Goal: Task Accomplishment & Management: Manage account settings

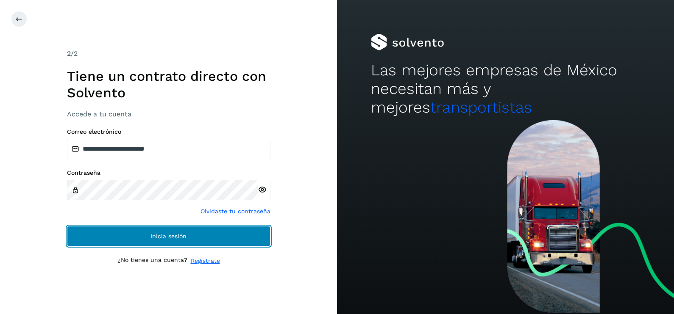
click at [215, 231] on button "Inicia sesión" at bounding box center [168, 236] width 203 height 20
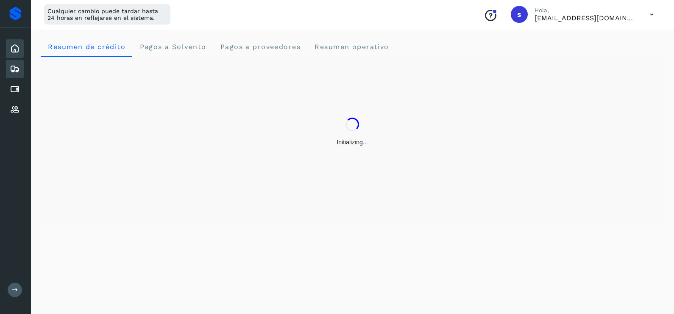
click at [19, 67] on icon at bounding box center [15, 69] width 10 height 10
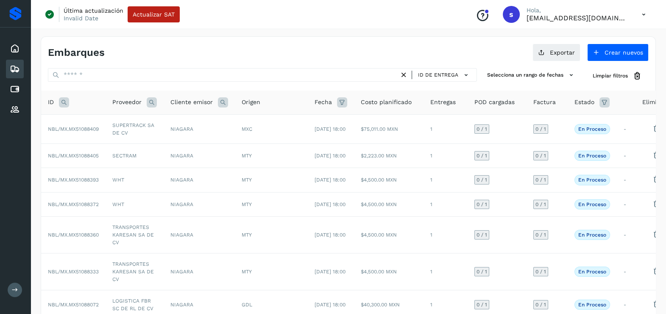
click at [59, 103] on icon at bounding box center [64, 102] width 10 height 10
click at [62, 104] on icon at bounding box center [64, 102] width 10 height 10
click at [70, 111] on th "ID" at bounding box center [73, 103] width 64 height 24
click at [63, 100] on icon at bounding box center [64, 102] width 10 height 10
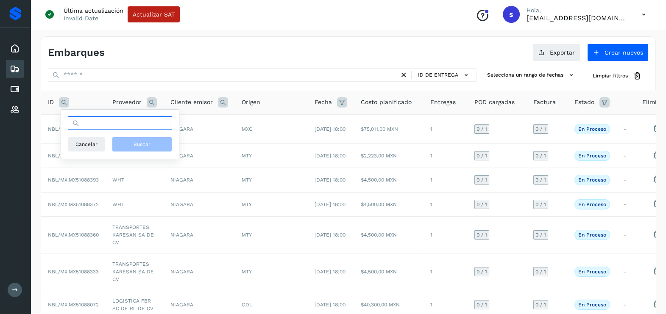
click at [99, 124] on input "text" at bounding box center [120, 124] width 104 height 14
paste input "**********"
type input "**********"
click at [138, 144] on span "Buscar" at bounding box center [142, 145] width 17 height 8
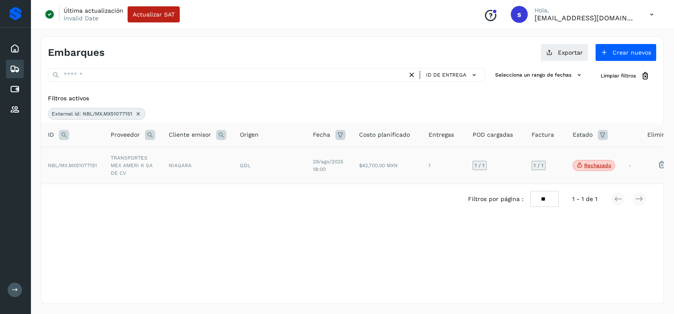
click at [173, 171] on td "NIAGARA" at bounding box center [197, 165] width 71 height 37
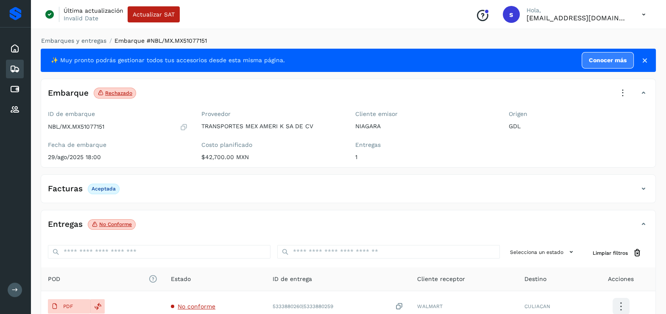
click at [623, 89] on icon at bounding box center [622, 93] width 19 height 19
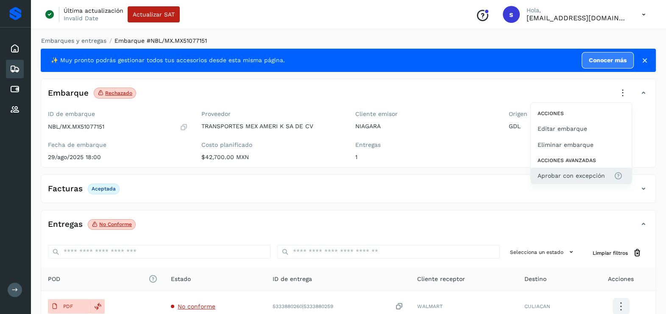
click at [583, 180] on span "Aprobar con excepción" at bounding box center [570, 175] width 67 height 9
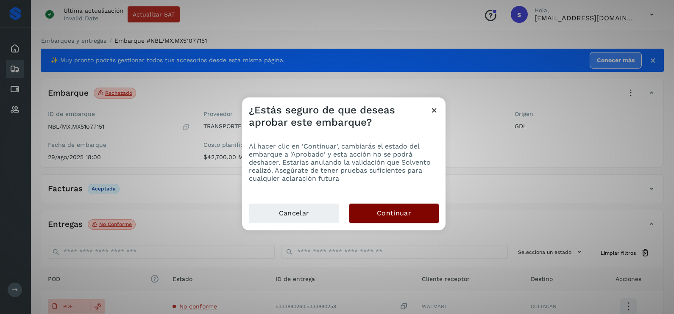
click at [409, 212] on span "Continuar" at bounding box center [394, 213] width 34 height 9
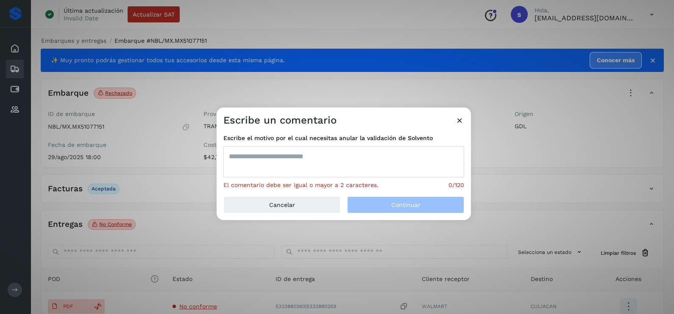
click at [319, 164] on textarea at bounding box center [343, 161] width 241 height 31
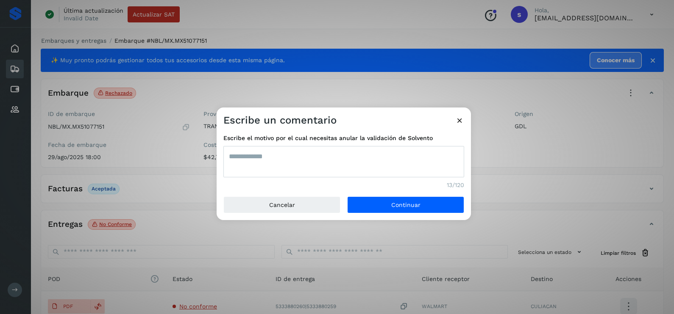
type textarea "**********"
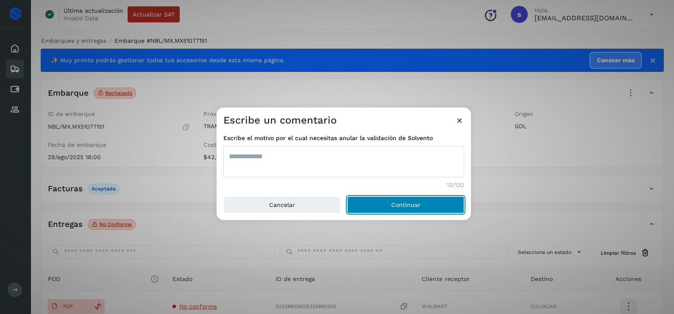
click at [347, 197] on button "Continuar" at bounding box center [405, 205] width 117 height 17
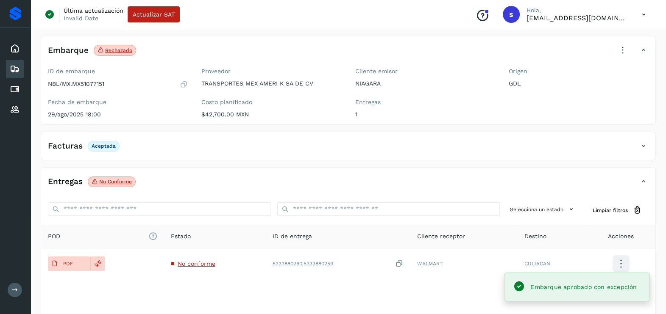
scroll to position [53, 0]
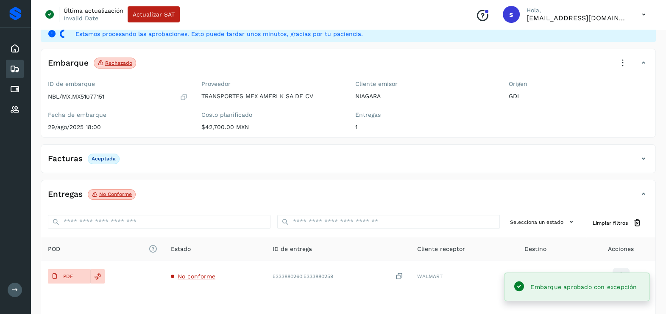
click at [200, 250] on div "Estado" at bounding box center [215, 249] width 88 height 9
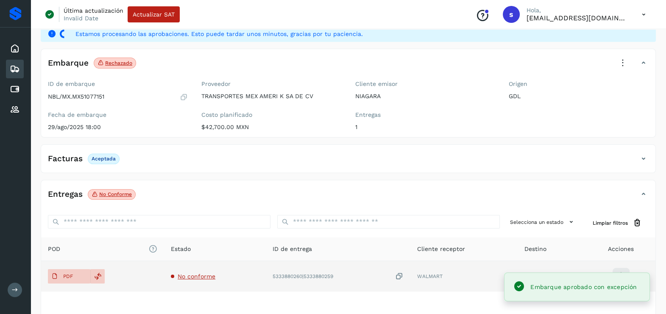
click at [192, 278] on span "No conforme" at bounding box center [197, 276] width 38 height 7
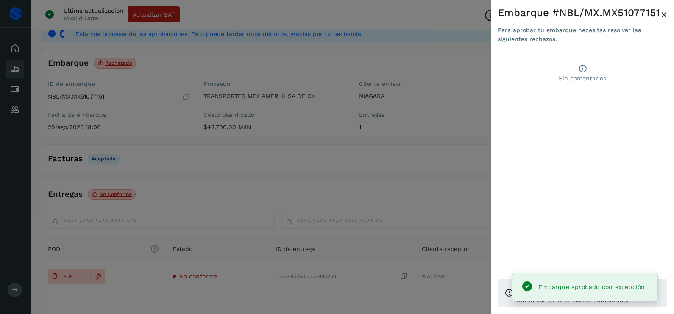
click at [320, 183] on div at bounding box center [337, 157] width 674 height 314
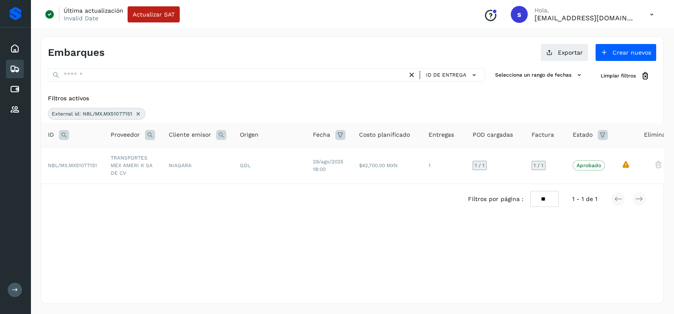
click at [136, 113] on icon at bounding box center [138, 114] width 7 height 7
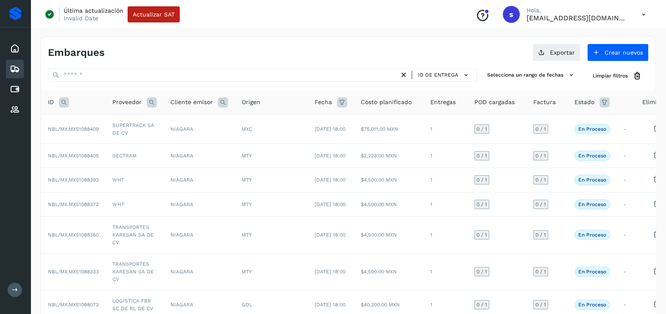
click at [67, 101] on icon at bounding box center [64, 102] width 10 height 10
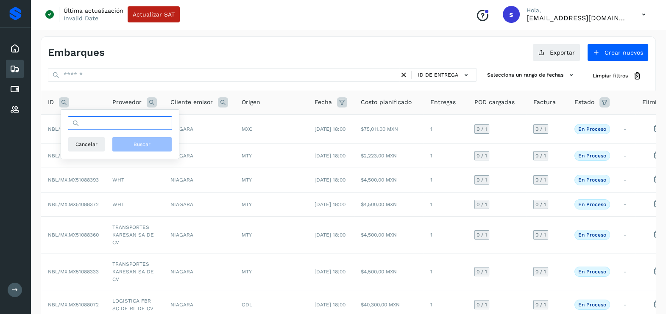
drag, startPoint x: 98, startPoint y: 118, endPoint x: 106, endPoint y: 119, distance: 7.7
click at [98, 118] on input "text" at bounding box center [120, 124] width 104 height 14
paste input "**********"
type input "**********"
click at [156, 152] on button "Buscar" at bounding box center [142, 144] width 60 height 15
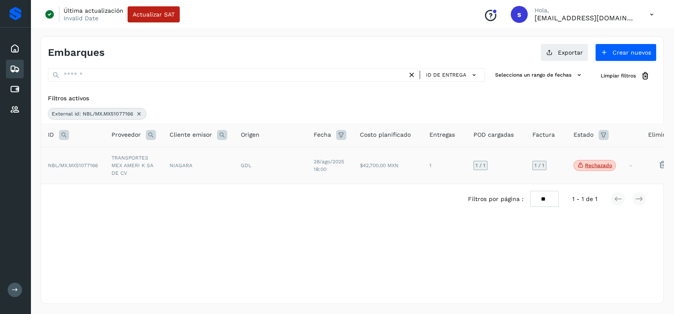
click at [128, 164] on td "TRANSPORTES MEX AMERI K SA DE CV" at bounding box center [134, 165] width 58 height 37
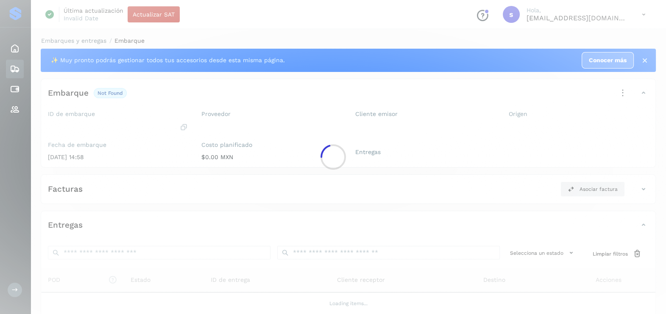
click at [128, 164] on div at bounding box center [333, 157] width 666 height 314
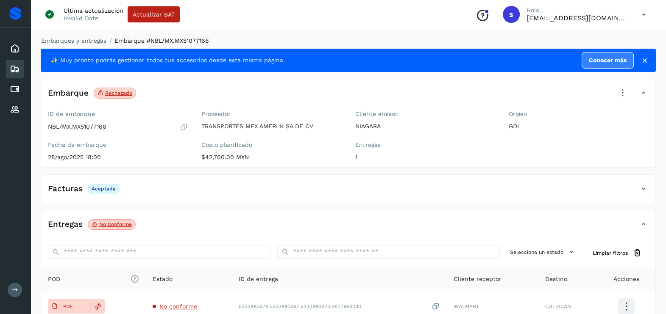
scroll to position [53, 0]
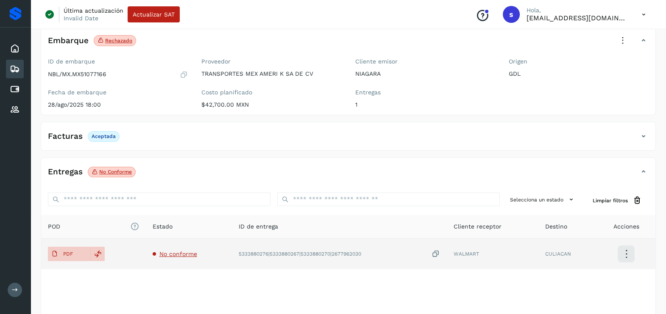
click at [191, 252] on span "No conforme" at bounding box center [178, 254] width 38 height 7
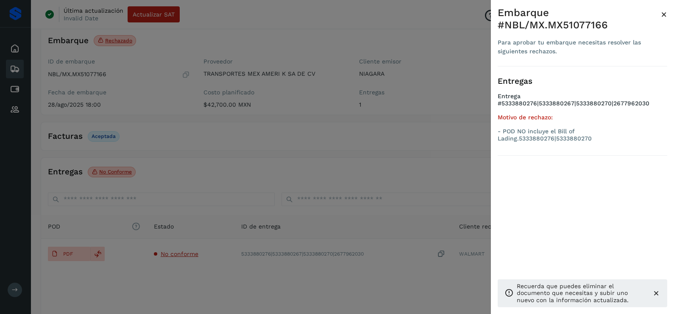
click at [178, 263] on div at bounding box center [337, 157] width 674 height 314
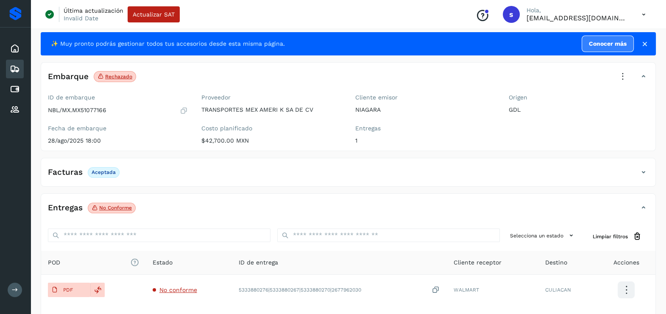
scroll to position [0, 0]
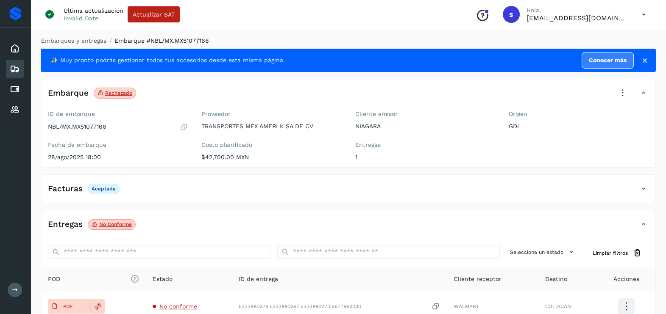
click at [621, 93] on icon at bounding box center [622, 93] width 19 height 19
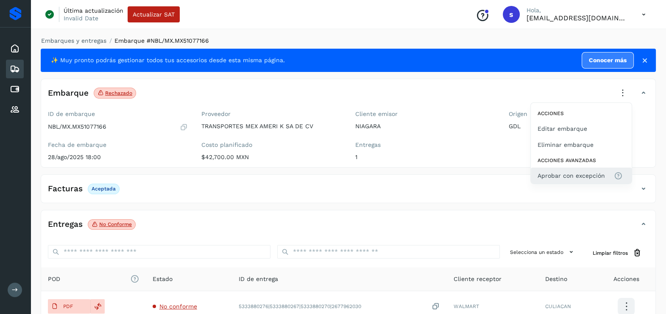
click at [568, 174] on span "Aprobar con excepción" at bounding box center [570, 175] width 67 height 9
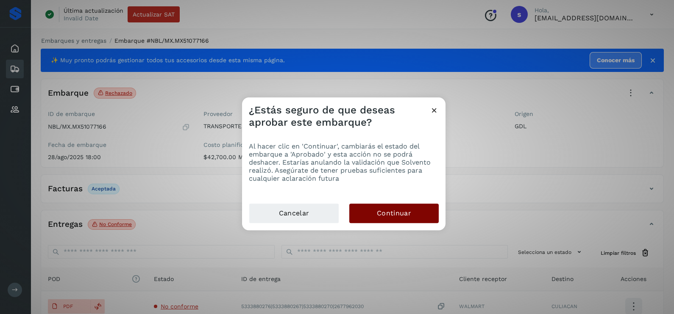
click at [424, 208] on button "Continuar" at bounding box center [393, 213] width 89 height 19
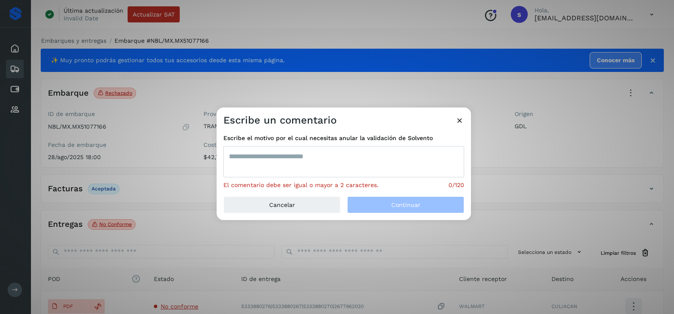
click at [364, 162] on textarea at bounding box center [343, 161] width 241 height 31
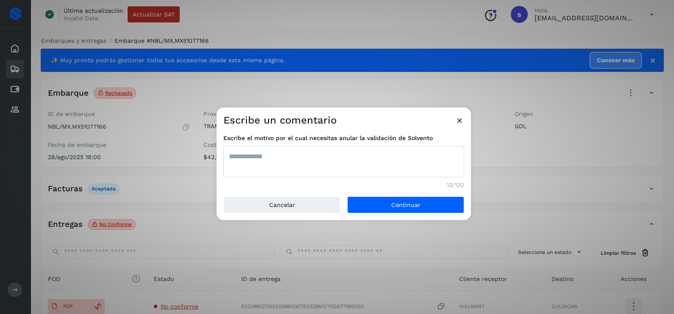
type textarea "**********"
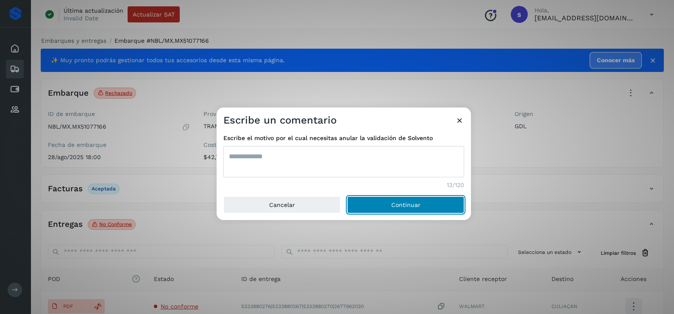
click at [347, 197] on button "Continuar" at bounding box center [405, 205] width 117 height 17
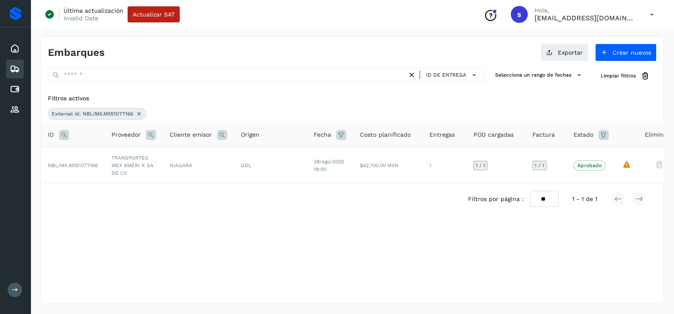
click at [136, 111] on icon at bounding box center [139, 114] width 7 height 7
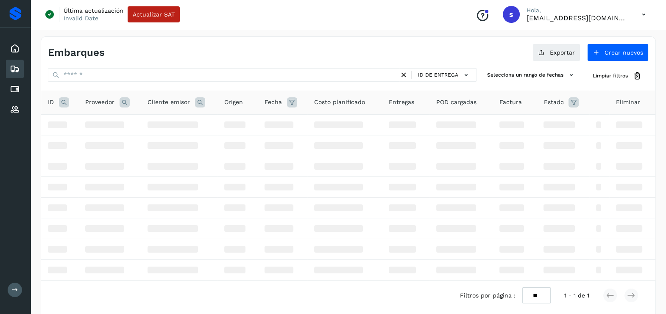
click at [64, 102] on icon at bounding box center [64, 102] width 10 height 10
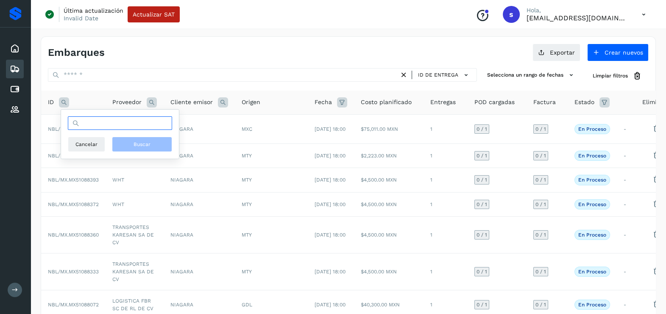
click at [104, 125] on input "text" at bounding box center [120, 124] width 104 height 14
paste input "**********"
type input "**********"
click at [138, 144] on span "Buscar" at bounding box center [142, 145] width 17 height 8
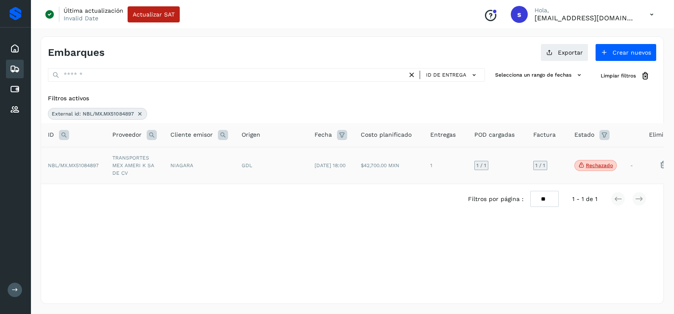
click at [159, 158] on td "TRANSPORTES MEX AMERI K SA DE CV" at bounding box center [135, 165] width 58 height 37
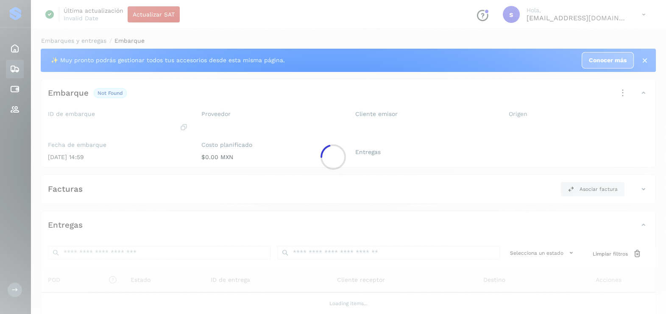
click at [159, 158] on div at bounding box center [333, 157] width 666 height 314
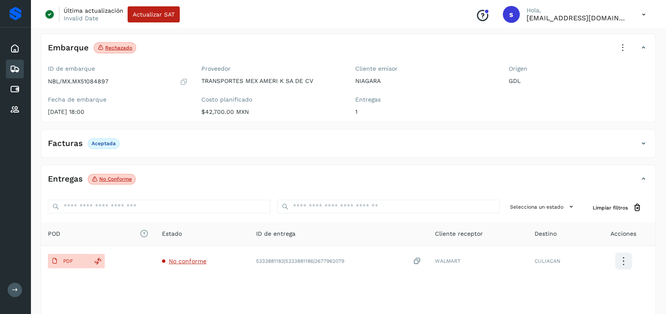
scroll to position [89, 0]
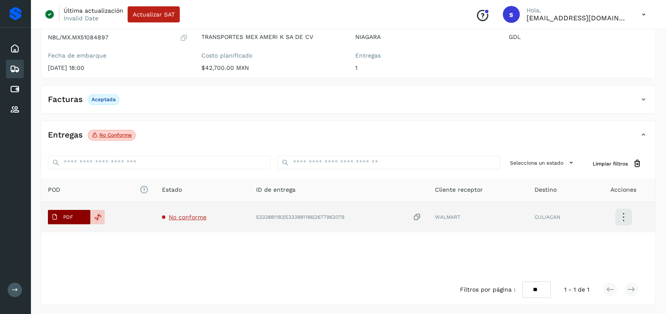
click at [69, 217] on p "PDF" at bounding box center [68, 217] width 10 height 6
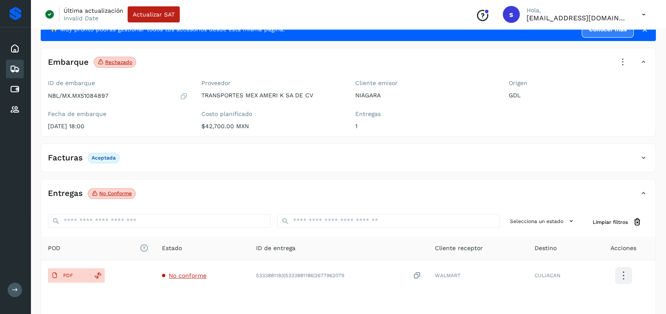
scroll to position [0, 0]
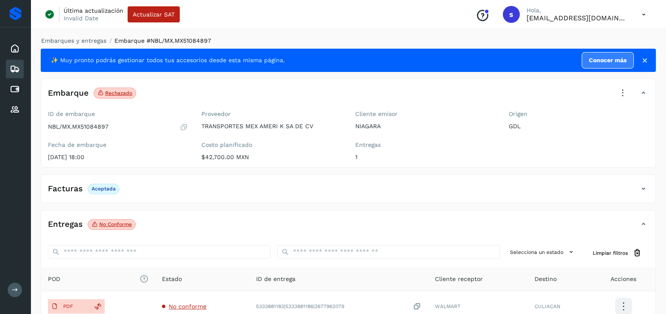
click at [621, 92] on icon at bounding box center [622, 93] width 19 height 19
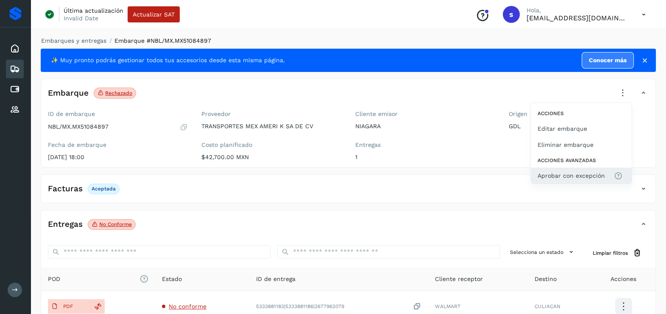
click at [591, 172] on span "Aprobar con excepción" at bounding box center [570, 175] width 67 height 9
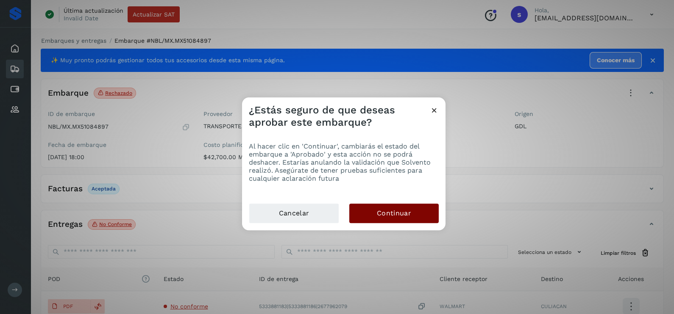
click at [396, 211] on span "Continuar" at bounding box center [394, 213] width 34 height 9
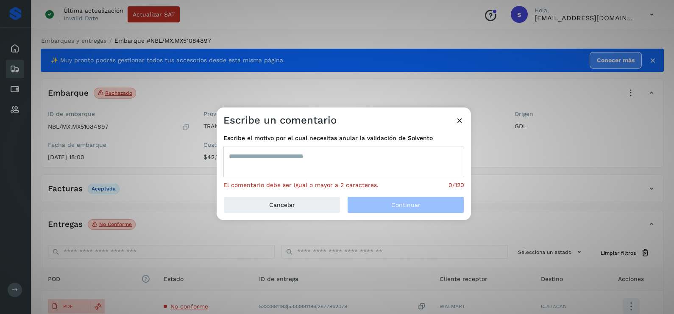
click at [339, 170] on textarea at bounding box center [343, 161] width 241 height 31
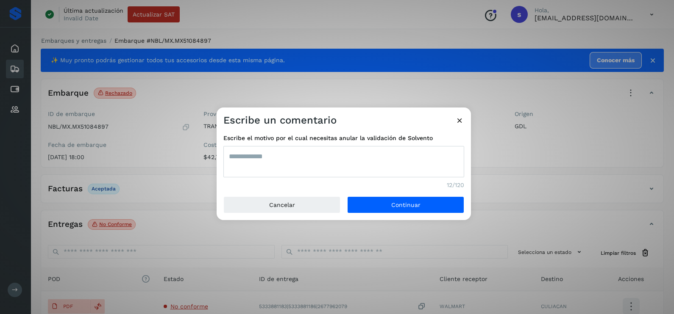
type textarea "**********"
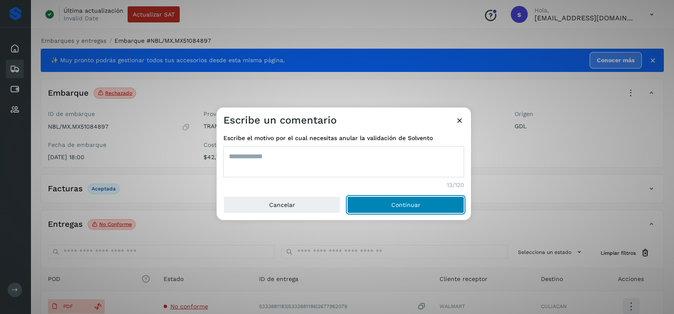
click at [347, 197] on button "Continuar" at bounding box center [405, 205] width 117 height 17
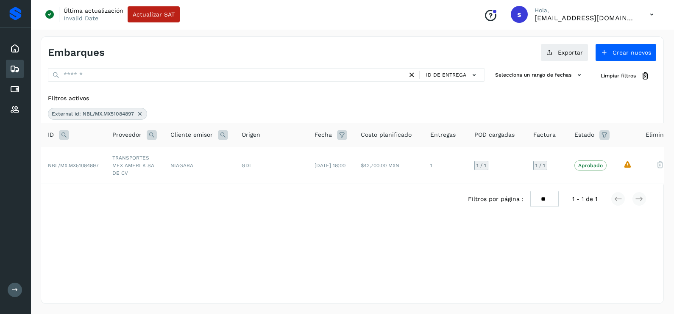
click at [142, 113] on icon at bounding box center [139, 114] width 7 height 7
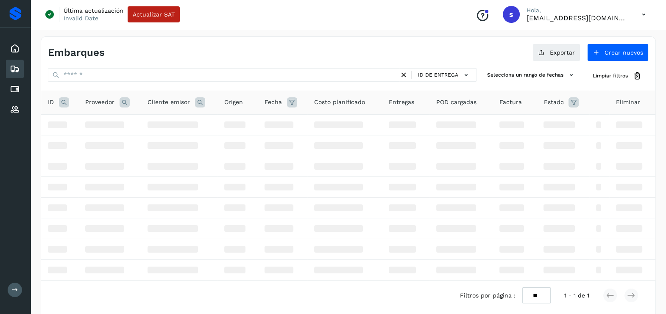
click at [67, 106] on icon at bounding box center [64, 102] width 10 height 10
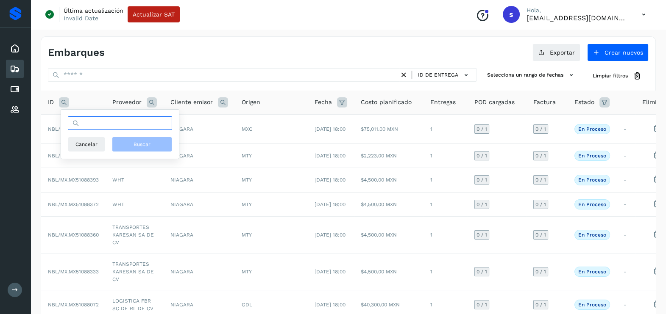
click at [113, 123] on input "text" at bounding box center [120, 124] width 104 height 14
paste input "**********"
type input "**********"
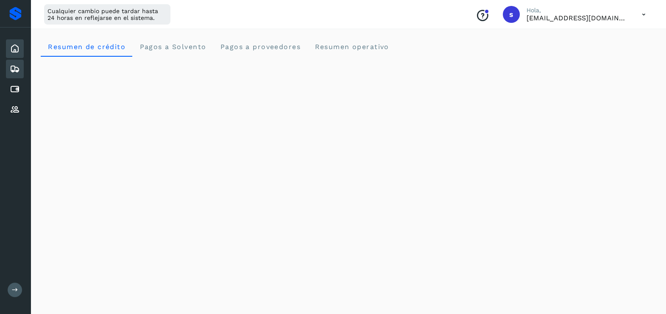
click at [10, 68] on icon at bounding box center [15, 69] width 10 height 10
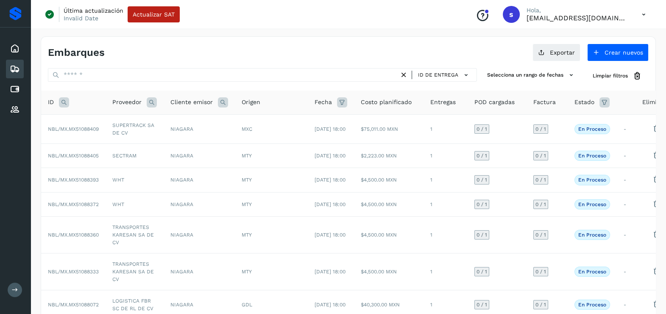
click at [61, 98] on icon at bounding box center [64, 102] width 10 height 10
drag, startPoint x: 106, startPoint y: 115, endPoint x: 106, endPoint y: 120, distance: 5.5
click at [106, 116] on div "Cancelar Buscar" at bounding box center [120, 134] width 118 height 49
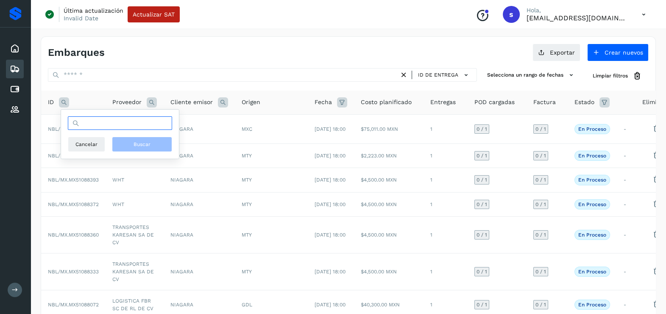
click at [106, 120] on input "text" at bounding box center [120, 124] width 104 height 14
paste input "**********"
type input "**********"
click at [142, 146] on span "Buscar" at bounding box center [142, 145] width 17 height 8
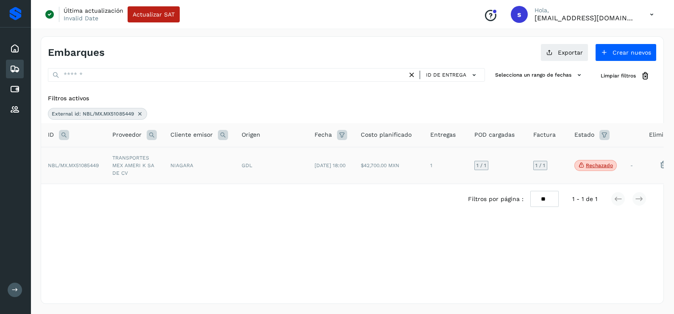
click at [314, 172] on td "[DATE] 18:00" at bounding box center [331, 165] width 46 height 37
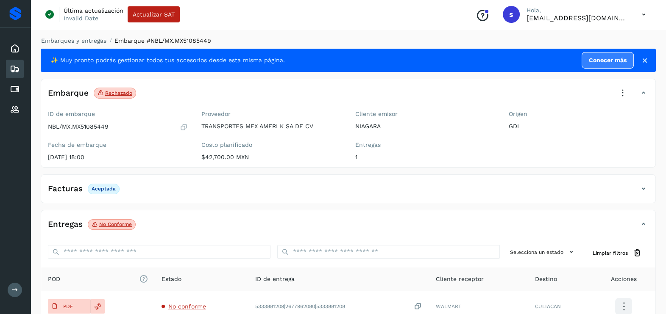
drag, startPoint x: 622, startPoint y: 93, endPoint x: 619, endPoint y: 105, distance: 12.3
click at [622, 94] on icon at bounding box center [622, 93] width 19 height 19
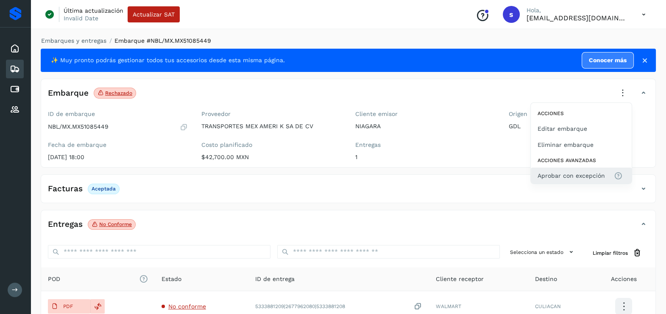
click at [580, 175] on span "Aprobar con excepción" at bounding box center [570, 175] width 67 height 9
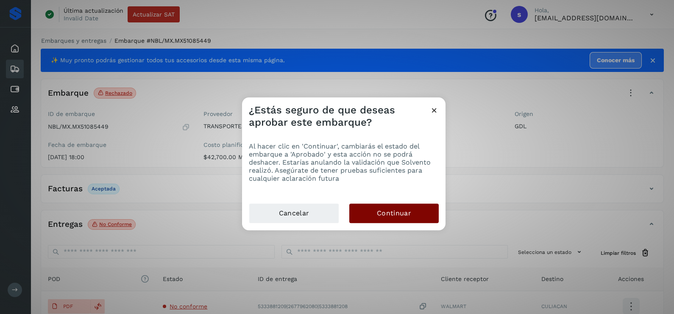
click at [414, 210] on button "Continuar" at bounding box center [393, 213] width 89 height 19
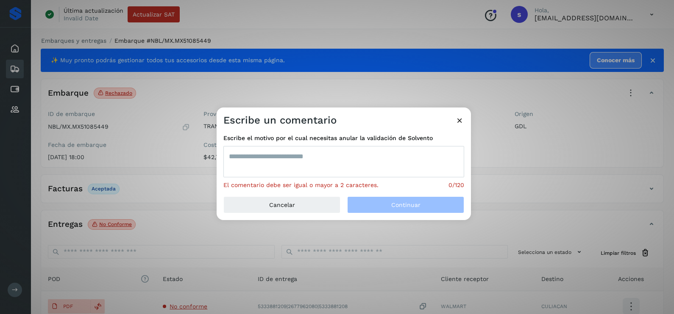
click at [320, 159] on textarea at bounding box center [343, 161] width 241 height 31
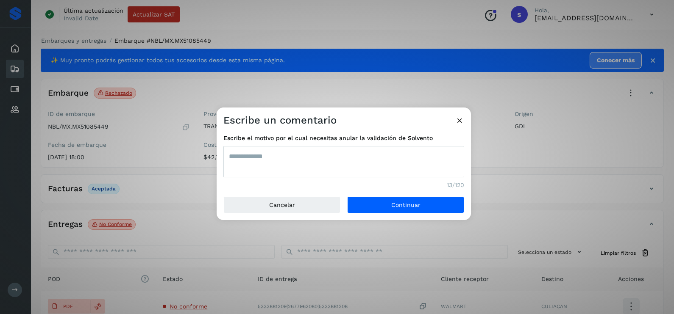
type textarea "**********"
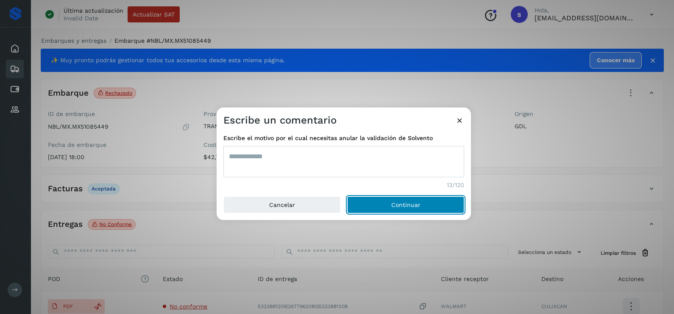
click at [347, 197] on button "Continuar" at bounding box center [405, 205] width 117 height 17
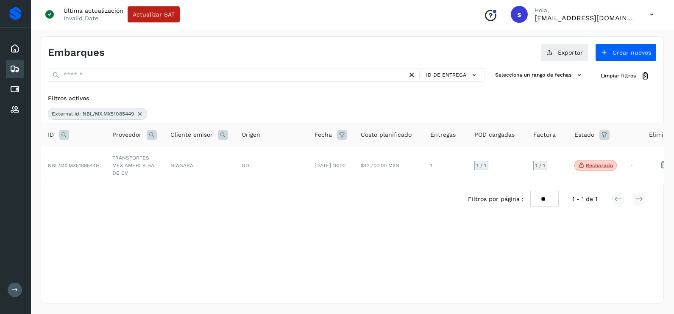
click at [137, 112] on icon at bounding box center [139, 114] width 7 height 7
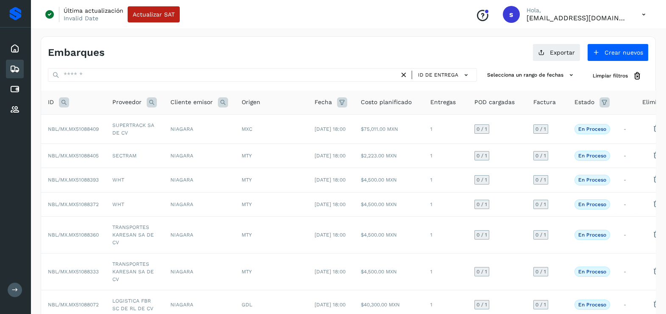
click at [62, 103] on icon at bounding box center [64, 102] width 10 height 10
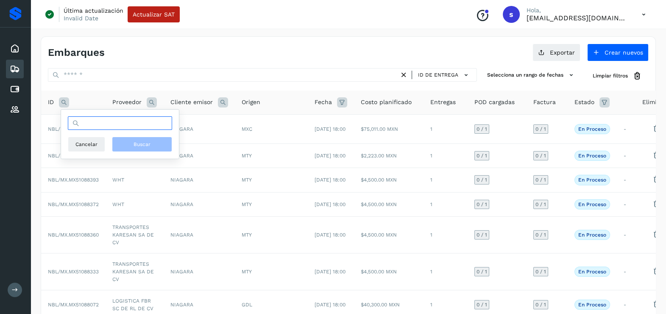
click at [111, 127] on input "text" at bounding box center [120, 124] width 104 height 14
paste input "**********"
type input "**********"
click at [147, 139] on button "Buscar" at bounding box center [142, 144] width 60 height 15
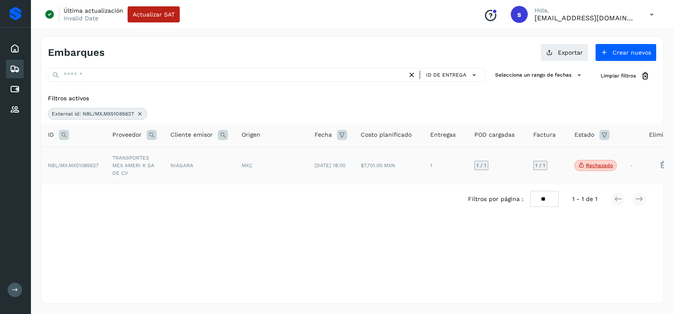
click at [133, 166] on td "TRANSPORTES MEX AMERI K SA DE CV" at bounding box center [135, 165] width 58 height 37
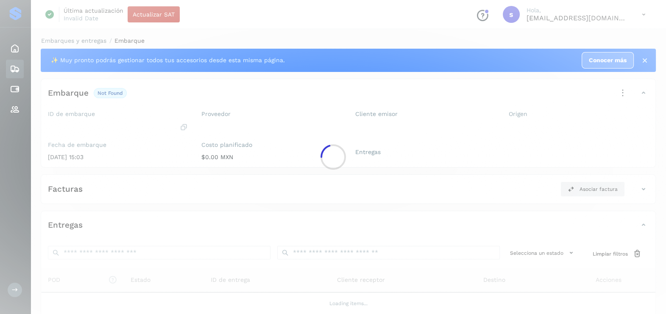
click at [133, 166] on div at bounding box center [333, 157] width 666 height 314
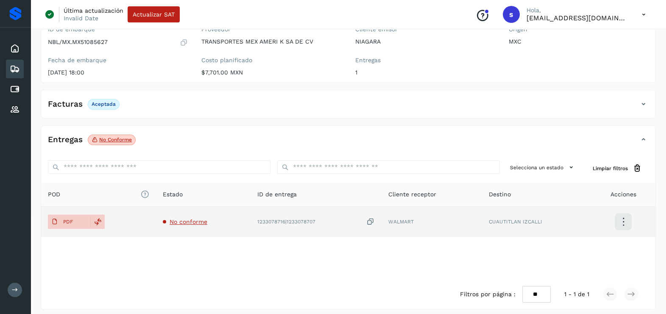
scroll to position [89, 0]
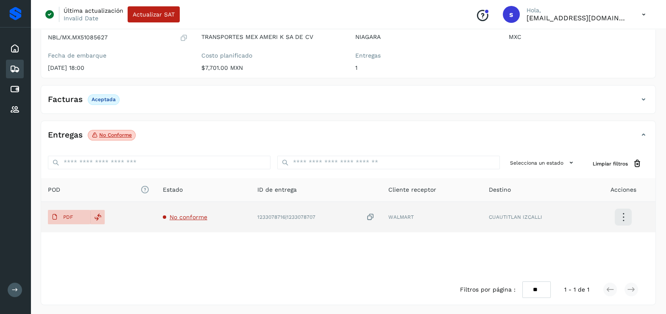
click at [186, 214] on span "No conforme" at bounding box center [189, 217] width 38 height 7
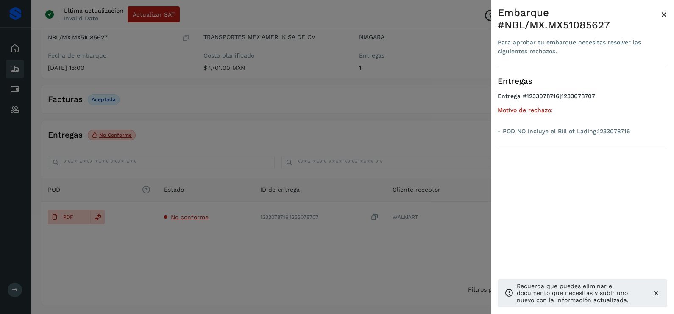
click at [227, 239] on div at bounding box center [337, 157] width 674 height 314
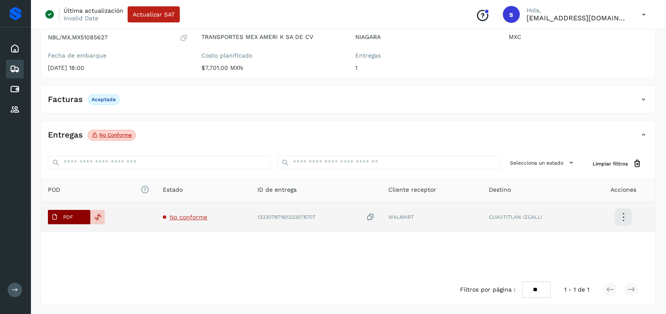
click at [72, 212] on span "PDF" at bounding box center [62, 218] width 28 height 14
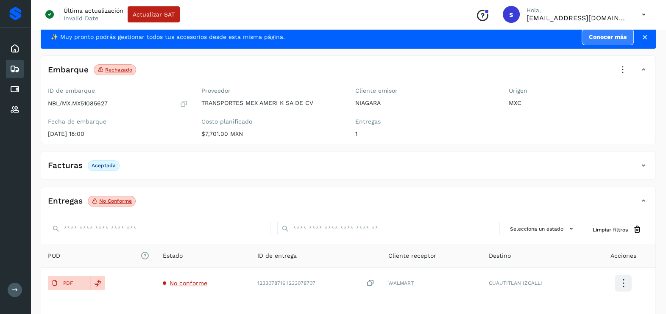
scroll to position [0, 0]
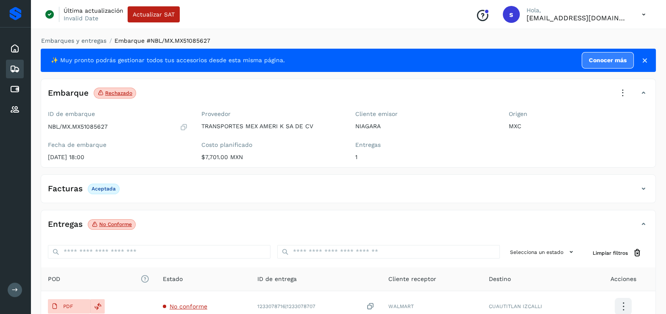
click at [618, 97] on icon at bounding box center [622, 93] width 19 height 19
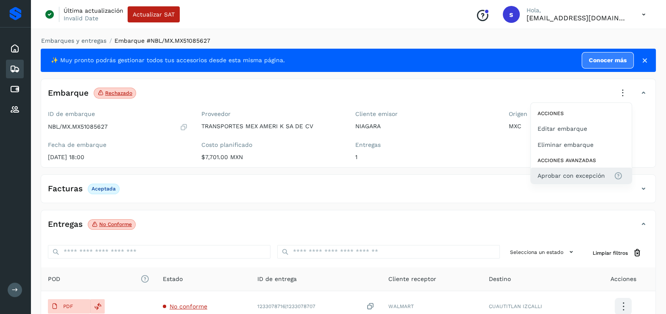
click at [559, 175] on span "Aprobar con excepción" at bounding box center [570, 175] width 67 height 9
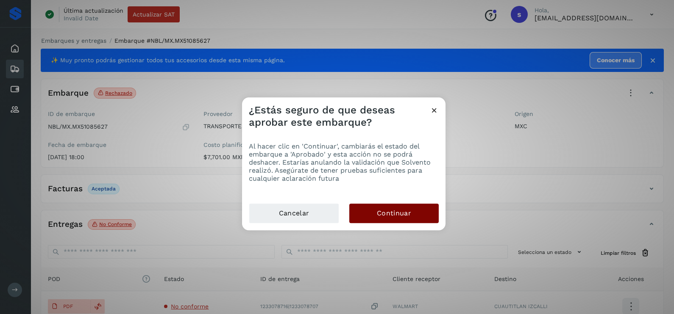
click at [417, 210] on button "Continuar" at bounding box center [393, 213] width 89 height 19
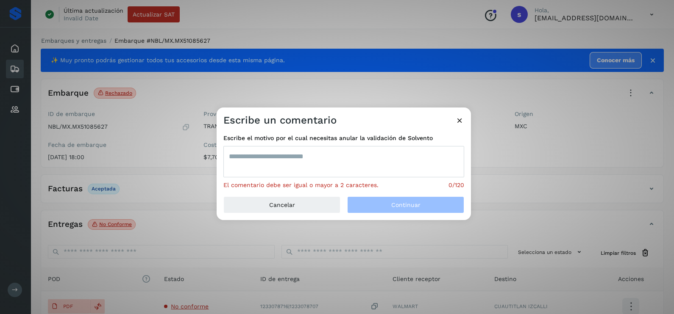
click at [348, 159] on textarea at bounding box center [343, 161] width 241 height 31
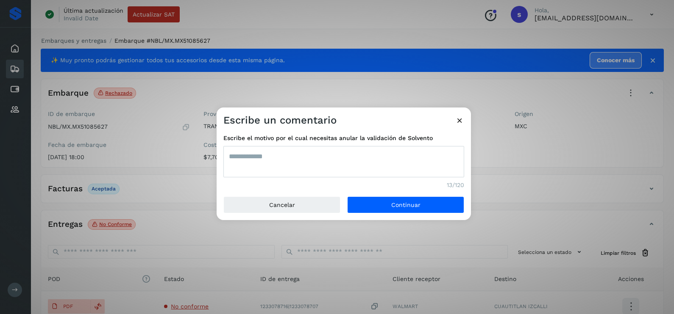
type textarea "**********"
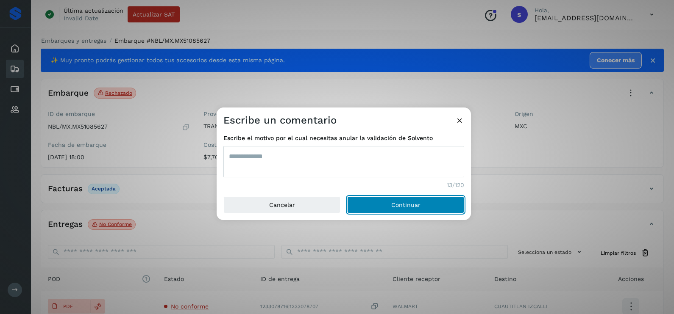
click at [347, 197] on button "Continuar" at bounding box center [405, 205] width 117 height 17
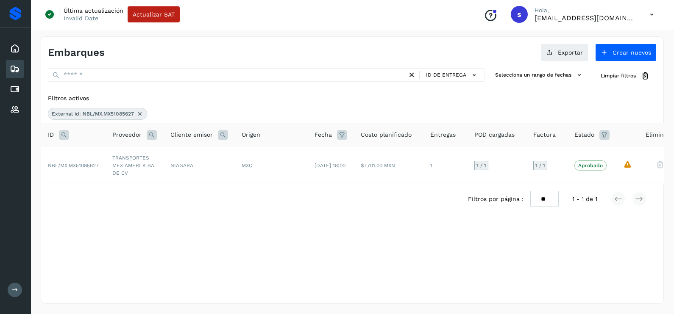
click at [144, 117] on div "External id: NBL/MX.MX51085627" at bounding box center [97, 114] width 99 height 12
click at [142, 114] on icon at bounding box center [139, 114] width 7 height 7
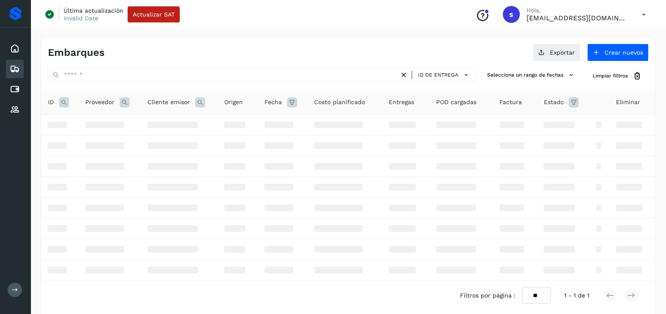
click at [66, 104] on icon at bounding box center [64, 102] width 10 height 10
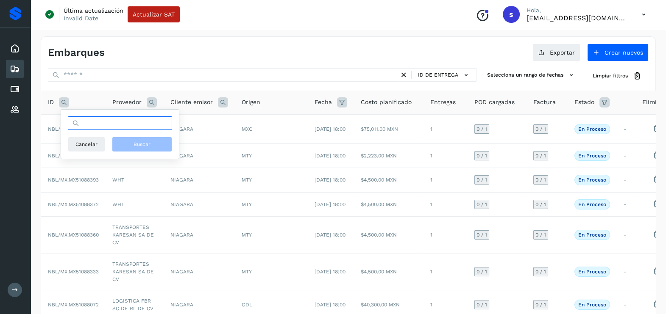
click at [130, 125] on input "text" at bounding box center [120, 124] width 104 height 14
paste input "**********"
type input "**********"
click at [146, 144] on span "Buscar" at bounding box center [142, 145] width 17 height 8
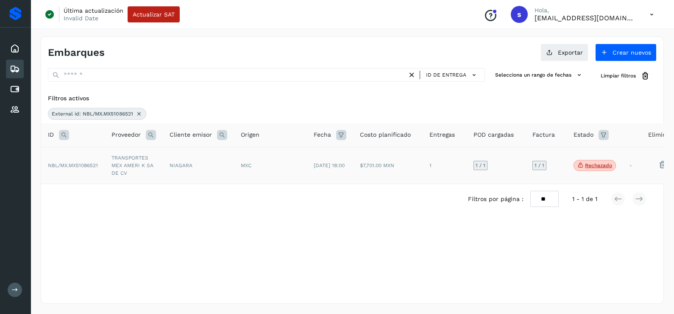
click at [164, 174] on td "NIAGARA" at bounding box center [198, 165] width 71 height 37
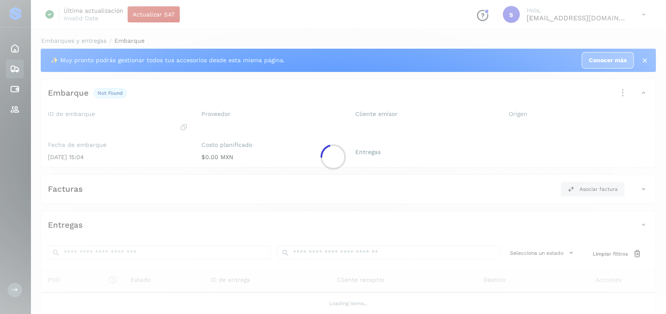
click at [163, 172] on div at bounding box center [333, 157] width 666 height 314
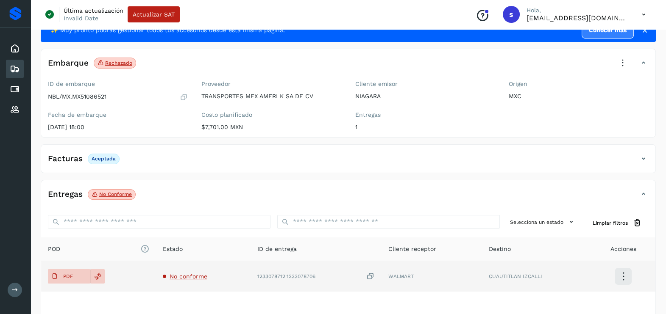
scroll to position [89, 0]
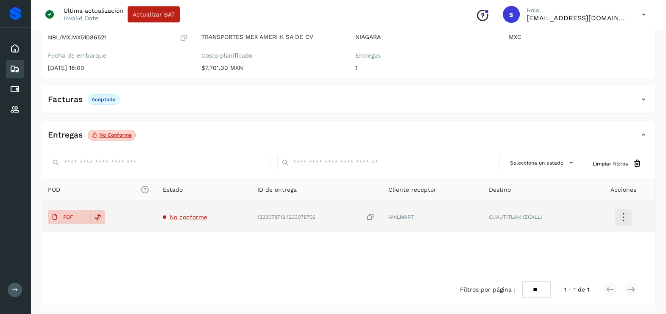
click at [191, 218] on span "No conforme" at bounding box center [189, 217] width 38 height 7
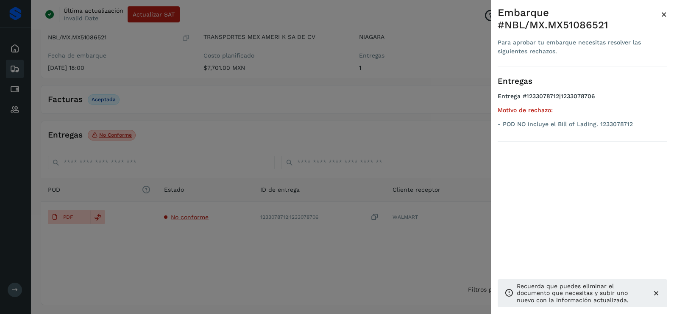
drag, startPoint x: 281, startPoint y: 115, endPoint x: 274, endPoint y: 117, distance: 6.5
click at [279, 115] on div at bounding box center [337, 157] width 674 height 314
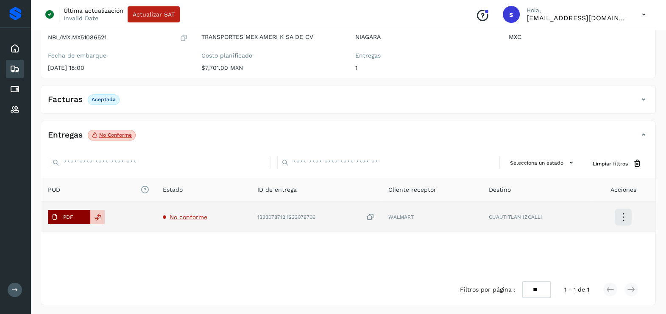
click at [66, 216] on p "PDF" at bounding box center [68, 217] width 10 height 6
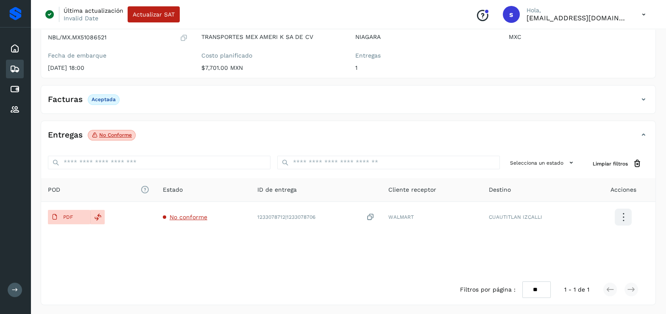
scroll to position [36, 0]
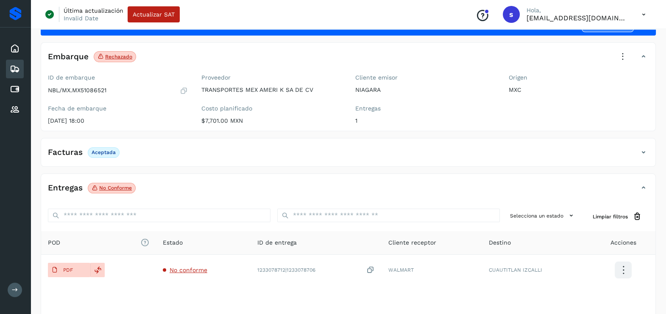
click at [622, 62] on icon at bounding box center [622, 56] width 19 height 19
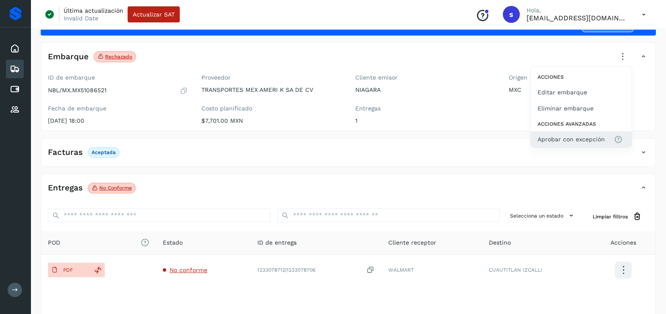
click at [561, 140] on span "Aprobar con excepción" at bounding box center [570, 139] width 67 height 9
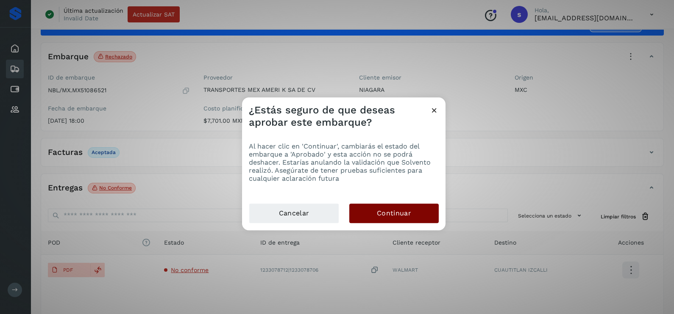
click at [422, 215] on button "Continuar" at bounding box center [393, 213] width 89 height 19
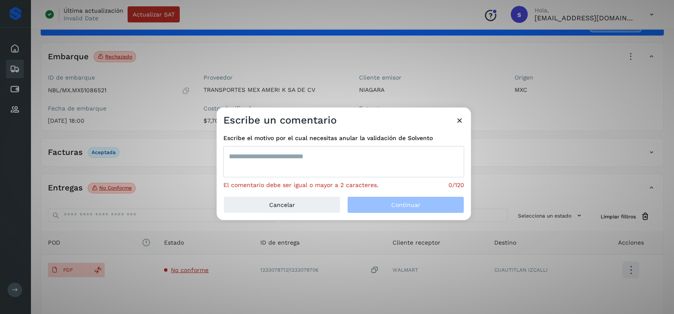
click at [353, 159] on textarea at bounding box center [343, 161] width 241 height 31
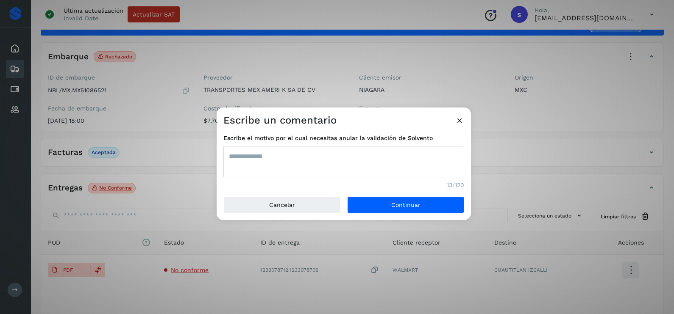
type textarea "**********"
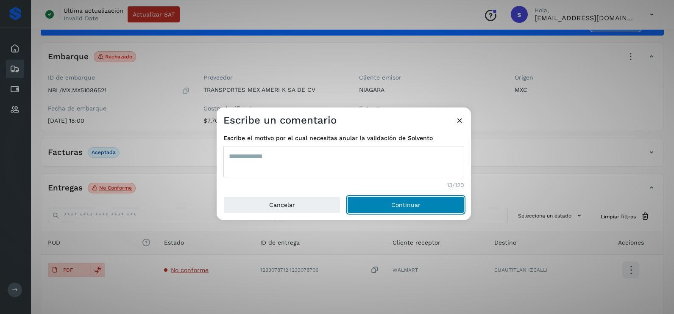
click at [347, 197] on button "Continuar" at bounding box center [405, 205] width 117 height 17
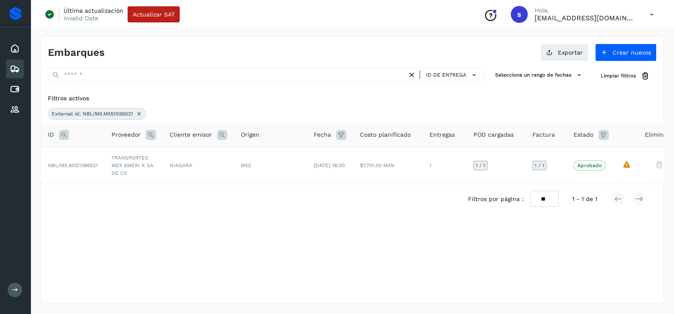
click at [142, 116] on icon at bounding box center [139, 114] width 7 height 7
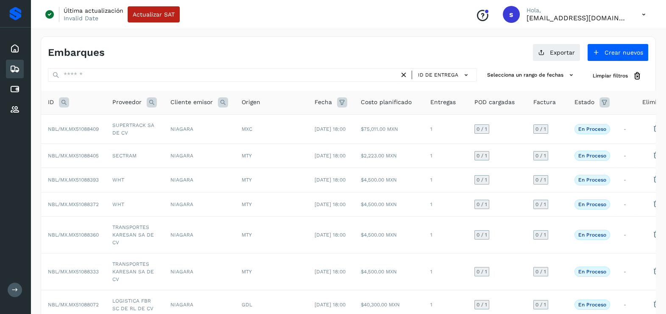
click at [67, 102] on icon at bounding box center [64, 102] width 10 height 10
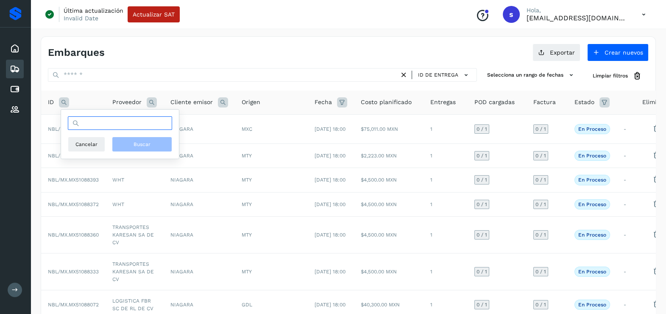
click at [111, 126] on input "text" at bounding box center [120, 124] width 104 height 14
paste input "**********"
type input "**********"
click at [140, 142] on span "Buscar" at bounding box center [142, 145] width 17 height 8
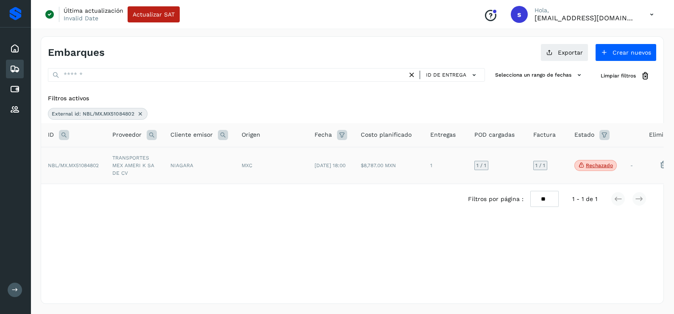
click at [139, 163] on td "TRANSPORTES MEX AMERI K SA DE CV" at bounding box center [135, 165] width 58 height 37
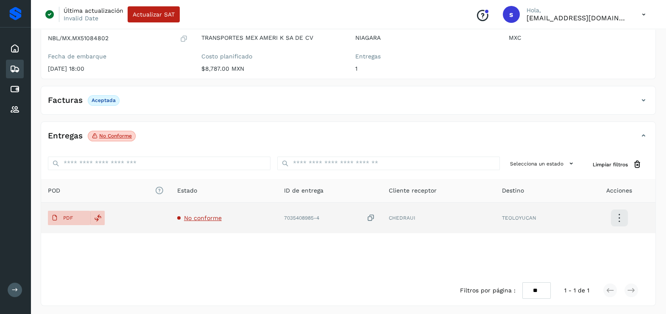
scroll to position [89, 0]
click at [203, 214] on span "No conforme" at bounding box center [203, 217] width 38 height 7
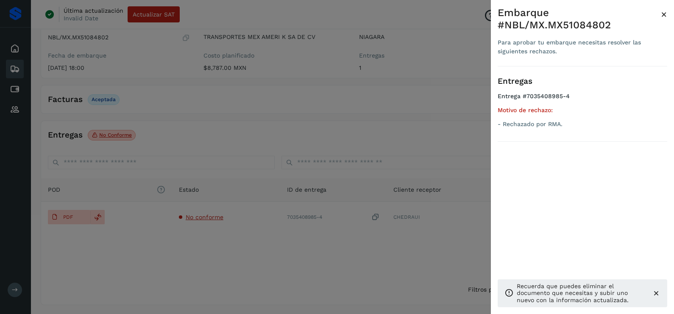
click at [207, 248] on div at bounding box center [337, 157] width 674 height 314
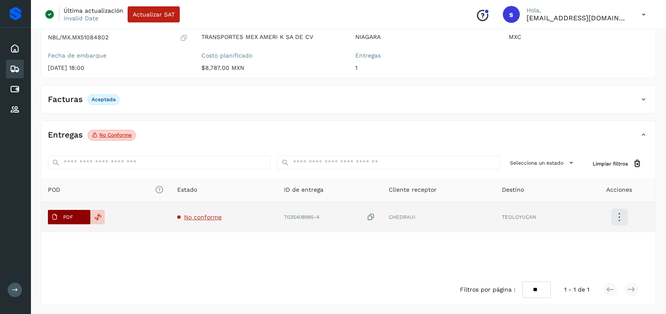
click at [69, 211] on span "PDF" at bounding box center [62, 218] width 28 height 14
click at [71, 208] on td "PDF" at bounding box center [105, 217] width 129 height 31
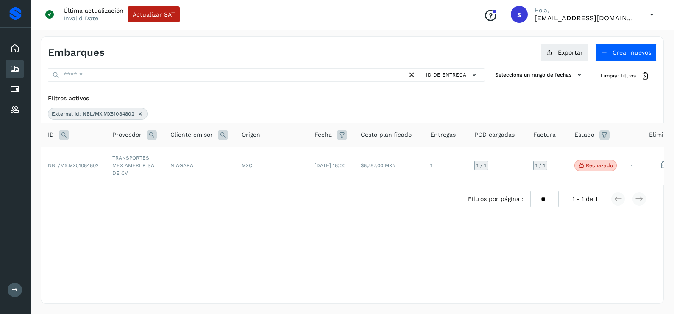
click at [138, 112] on icon at bounding box center [140, 114] width 7 height 7
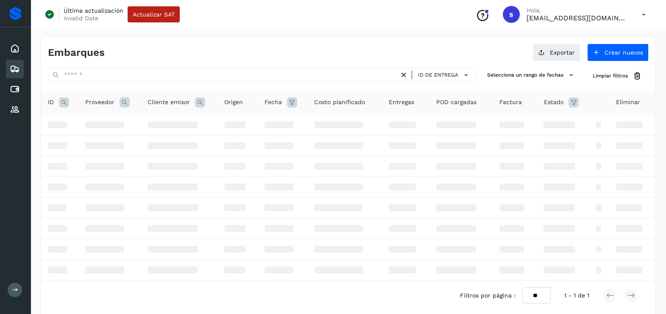
click at [63, 104] on icon at bounding box center [64, 102] width 10 height 10
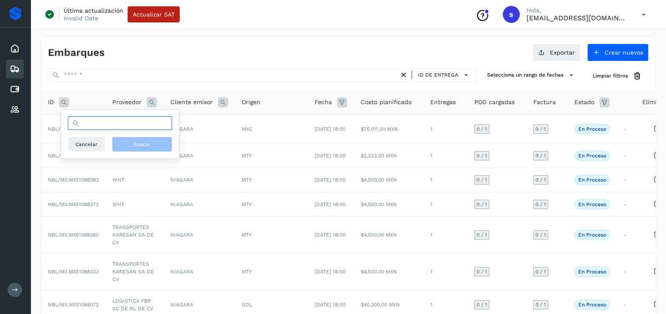
click at [97, 128] on input "text" at bounding box center [120, 124] width 104 height 14
paste input "**********"
type input "**********"
click at [158, 141] on button "Buscar" at bounding box center [142, 144] width 60 height 15
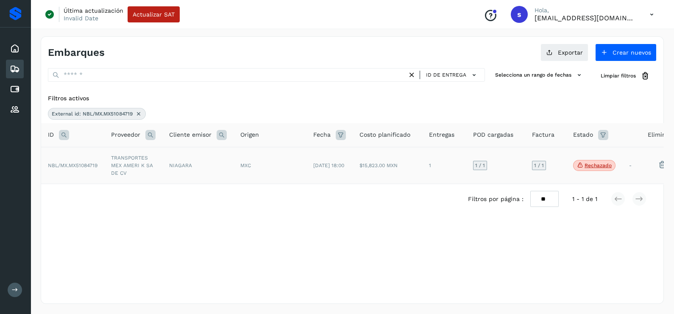
click at [160, 162] on td "TRANSPORTES MEX AMERI K SA DE CV" at bounding box center [133, 165] width 58 height 37
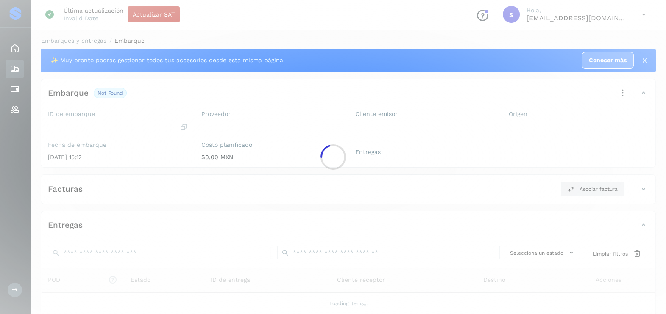
click at [160, 162] on div at bounding box center [333, 157] width 666 height 314
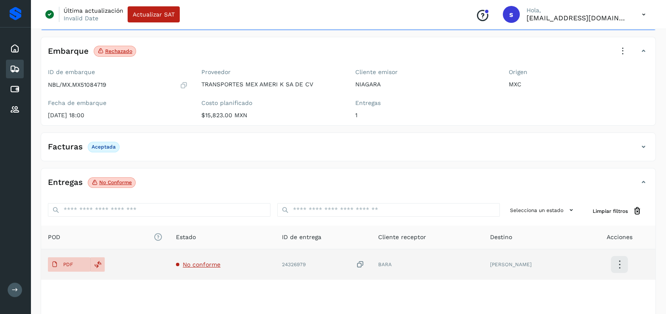
scroll to position [89, 0]
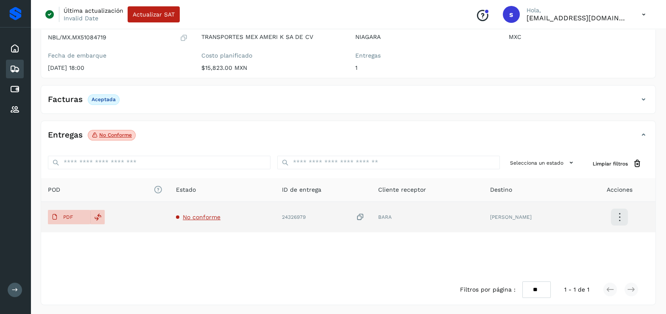
click at [220, 218] on span "No conforme" at bounding box center [202, 217] width 38 height 7
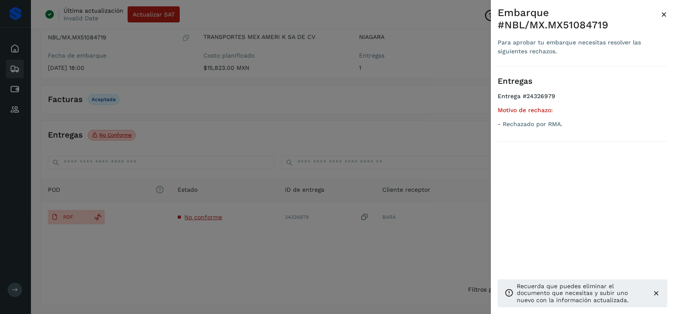
click at [265, 256] on div at bounding box center [337, 157] width 674 height 314
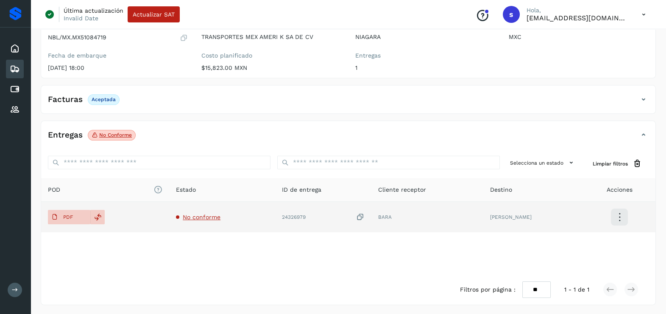
click at [364, 217] on icon at bounding box center [360, 217] width 8 height 9
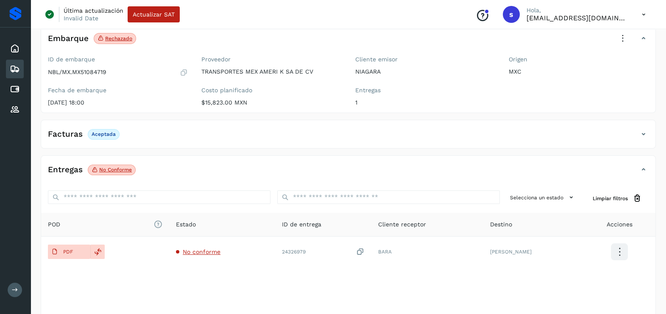
scroll to position [0, 0]
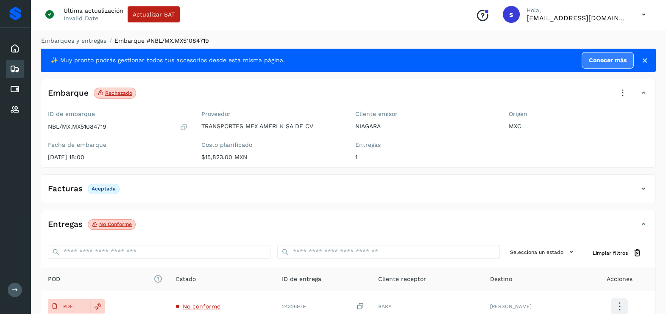
click at [624, 94] on icon at bounding box center [622, 93] width 19 height 19
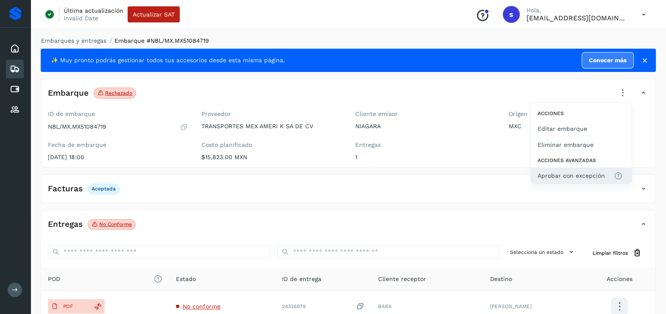
click at [576, 177] on span "Aprobar con excepción" at bounding box center [570, 175] width 67 height 9
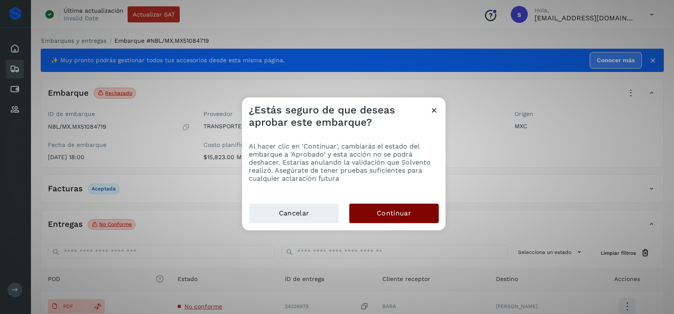
click at [427, 214] on button "Continuar" at bounding box center [393, 213] width 89 height 19
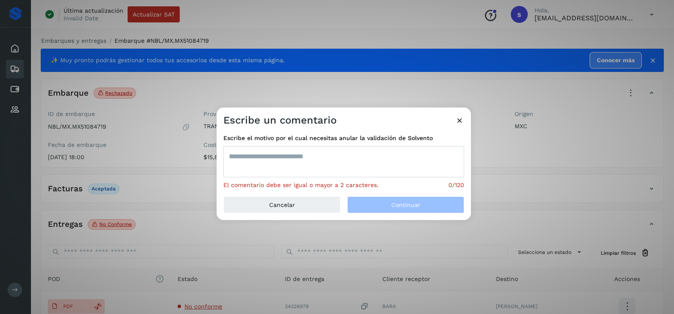
click at [371, 167] on textarea at bounding box center [343, 161] width 241 height 31
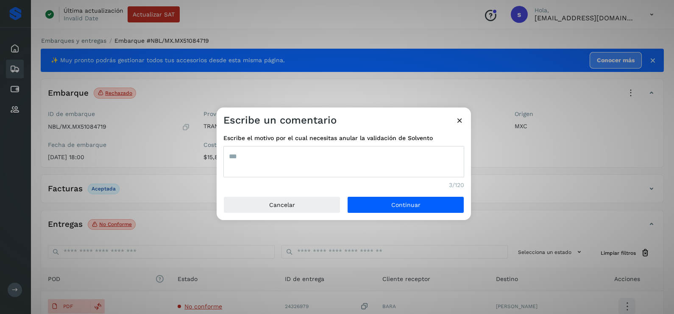
type textarea "***"
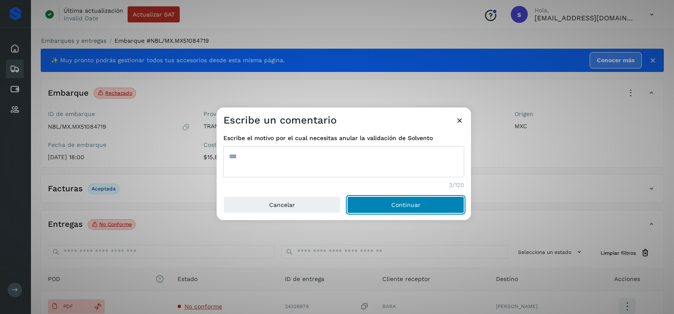
click at [347, 197] on button "Continuar" at bounding box center [405, 205] width 117 height 17
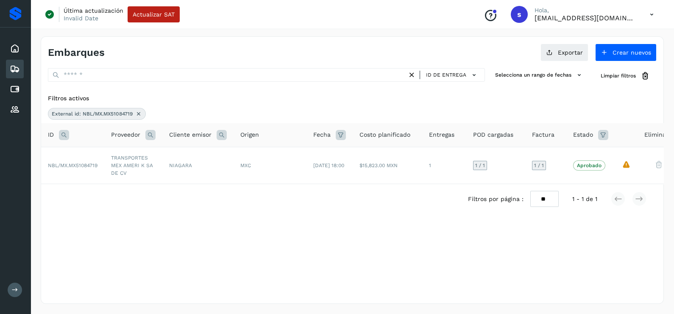
click at [138, 111] on icon at bounding box center [138, 114] width 7 height 7
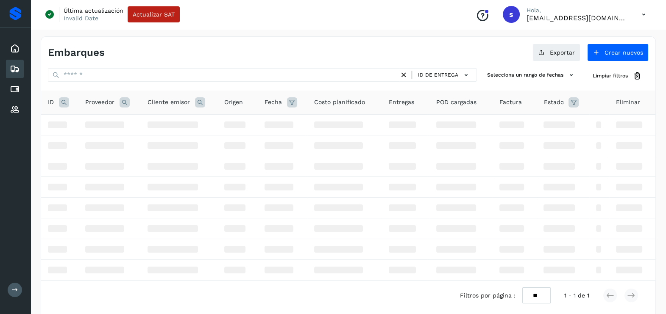
click at [67, 102] on icon at bounding box center [64, 102] width 10 height 10
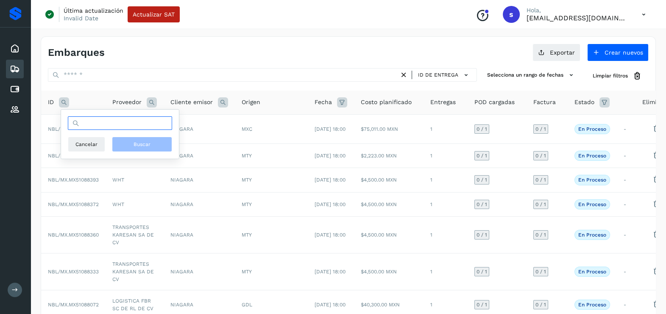
click at [98, 124] on input "text" at bounding box center [120, 124] width 104 height 14
paste input "**********"
type input "**********"
click at [164, 142] on button "Buscar" at bounding box center [142, 144] width 60 height 15
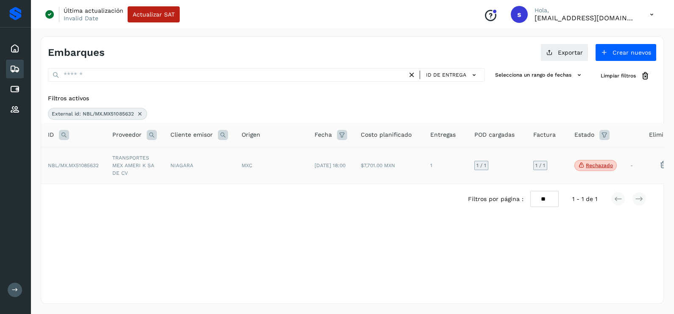
click at [135, 159] on td "TRANSPORTES MEX AMERI K SA DE CV" at bounding box center [135, 165] width 58 height 37
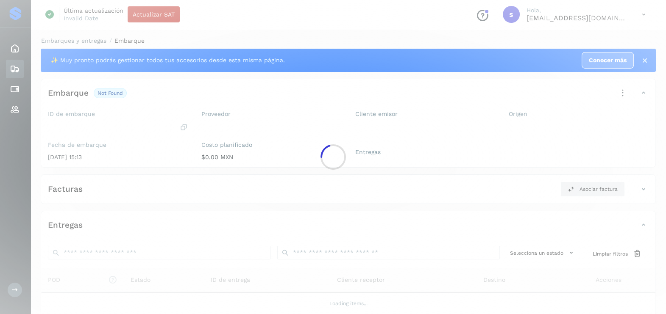
click at [135, 159] on div at bounding box center [333, 157] width 666 height 314
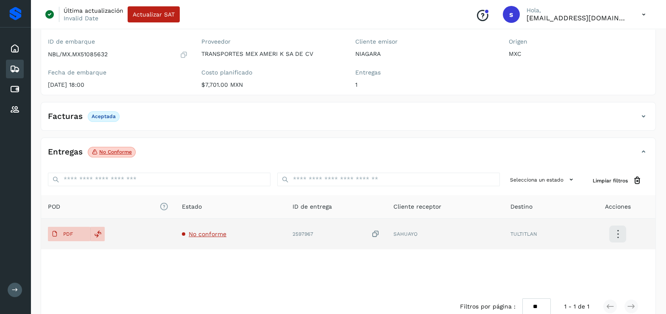
scroll to position [89, 0]
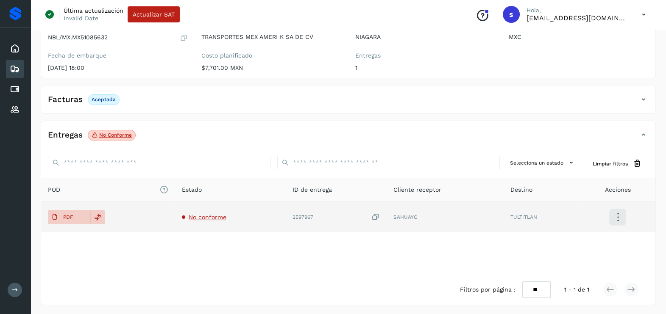
click at [194, 215] on span "No conforme" at bounding box center [208, 217] width 38 height 7
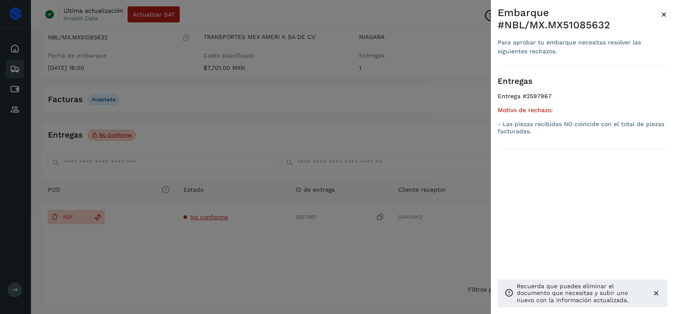
click at [278, 254] on div at bounding box center [337, 157] width 674 height 314
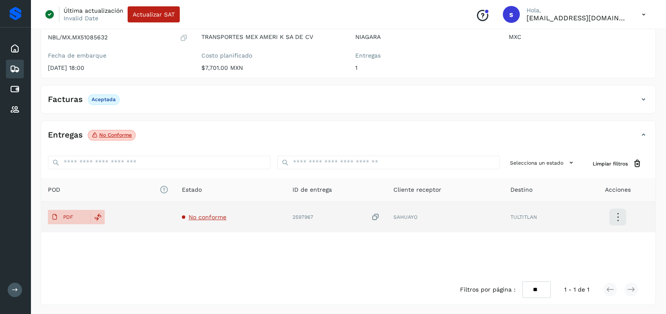
click at [374, 217] on icon at bounding box center [375, 217] width 8 height 9
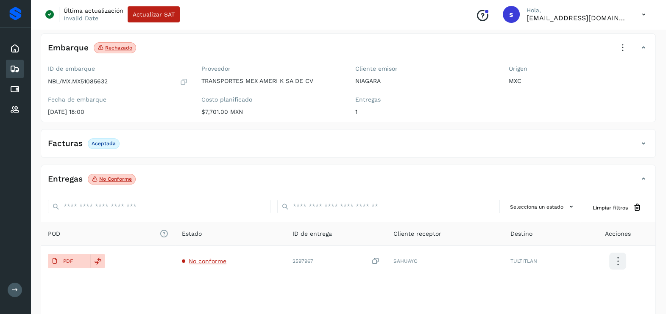
scroll to position [0, 0]
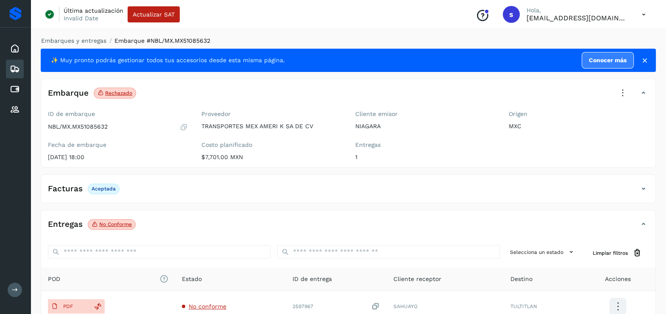
drag, startPoint x: 627, startPoint y: 87, endPoint x: 628, endPoint y: 106, distance: 18.2
click at [627, 88] on icon at bounding box center [622, 93] width 19 height 19
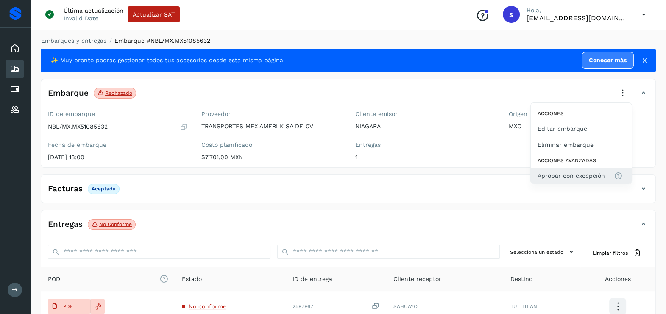
click at [575, 174] on span "Aprobar con excepción" at bounding box center [570, 175] width 67 height 9
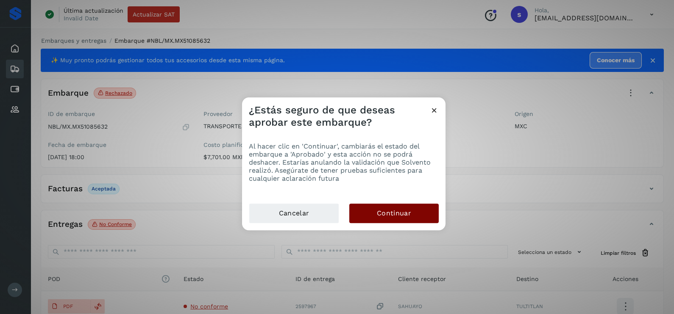
click at [399, 216] on span "Continuar" at bounding box center [394, 213] width 34 height 9
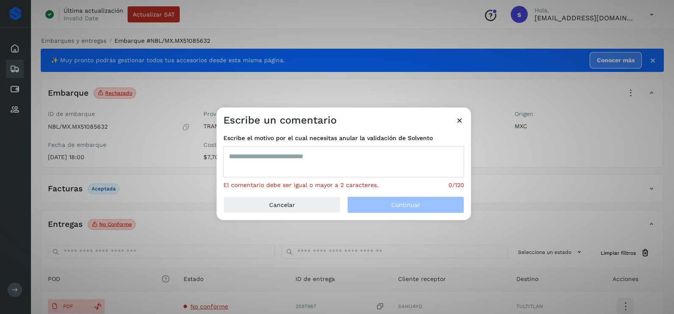
click at [320, 161] on textarea at bounding box center [343, 161] width 241 height 31
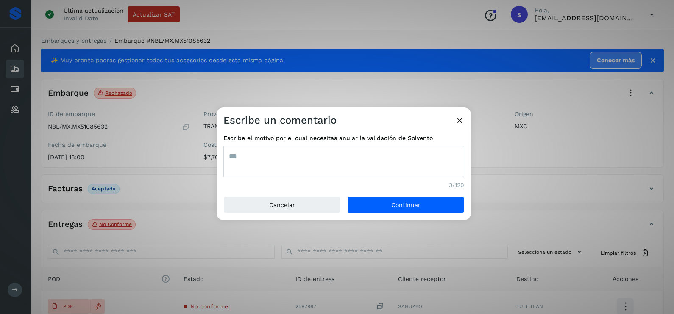
type textarea "***"
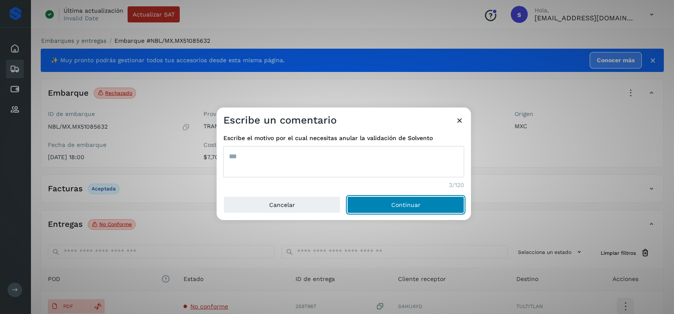
click at [347, 197] on button "Continuar" at bounding box center [405, 205] width 117 height 17
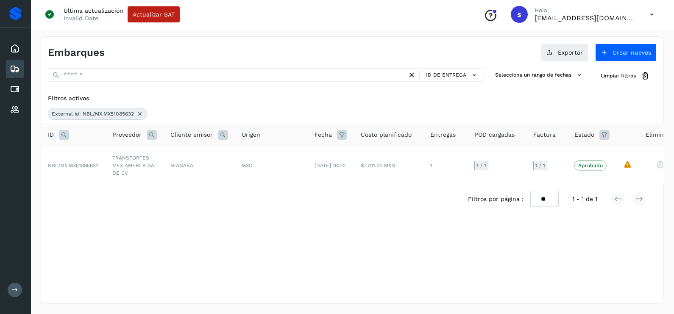
click at [140, 113] on icon at bounding box center [139, 114] width 7 height 7
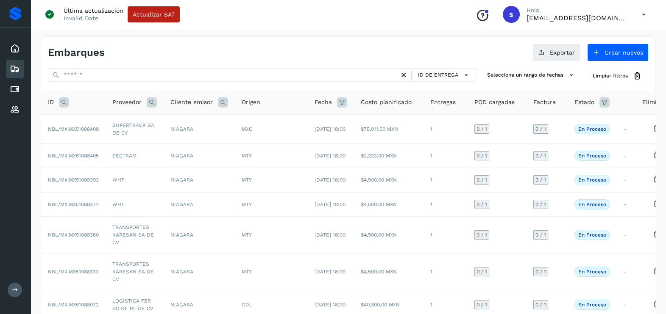
click at [67, 103] on icon at bounding box center [64, 102] width 10 height 10
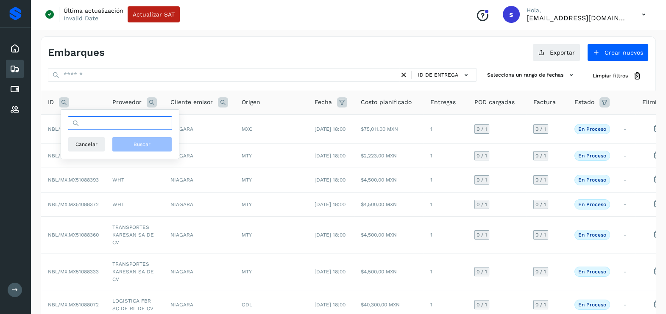
click at [128, 127] on input "text" at bounding box center [120, 124] width 104 height 14
paste input "**********"
type input "**********"
click at [136, 139] on button "Buscar" at bounding box center [142, 144] width 60 height 15
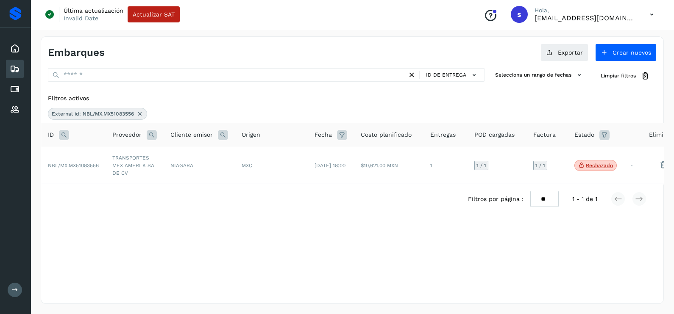
click at [145, 161] on td "TRANSPORTES MEX AMERI K SA DE CV" at bounding box center [135, 165] width 58 height 37
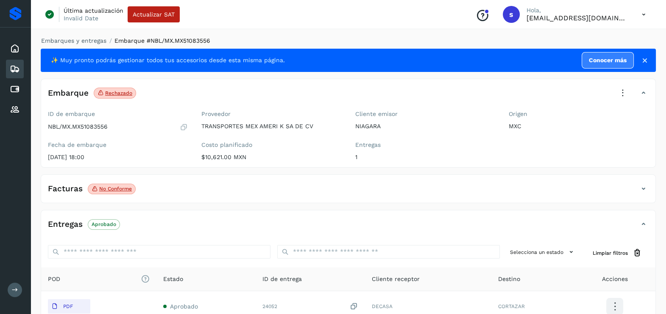
click at [620, 89] on icon at bounding box center [622, 93] width 19 height 19
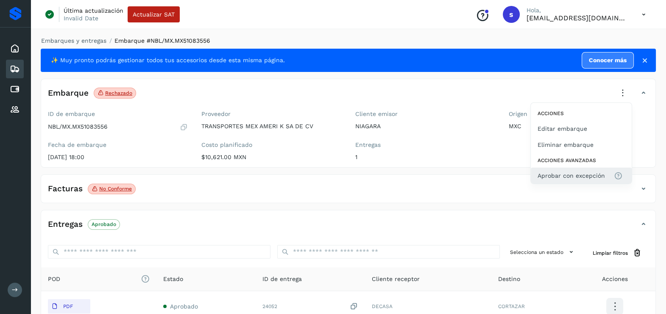
click at [573, 174] on span "Aprobar con excepción" at bounding box center [570, 175] width 67 height 9
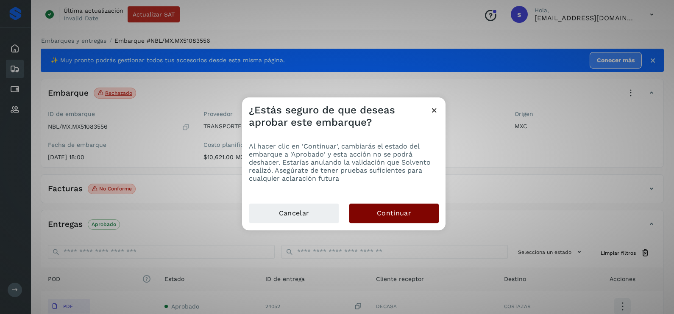
click at [406, 217] on span "Continuar" at bounding box center [394, 213] width 34 height 9
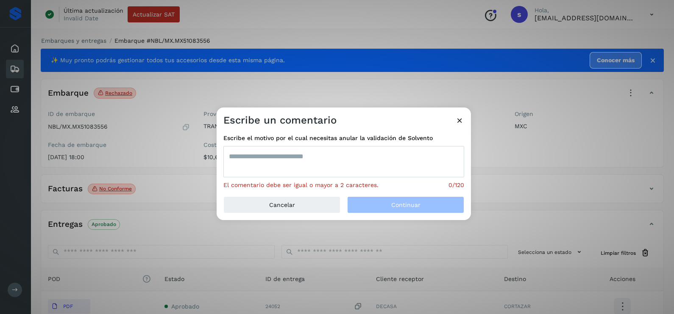
click at [313, 172] on textarea at bounding box center [343, 161] width 241 height 31
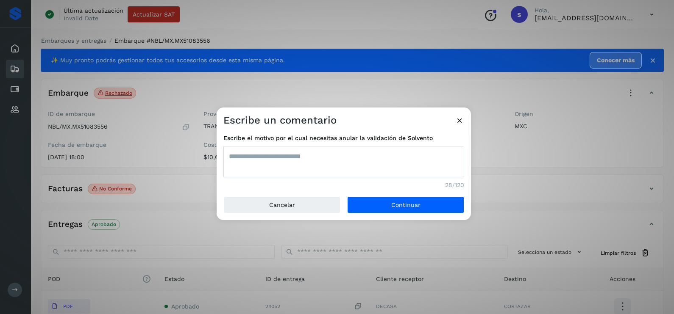
type textarea "**********"
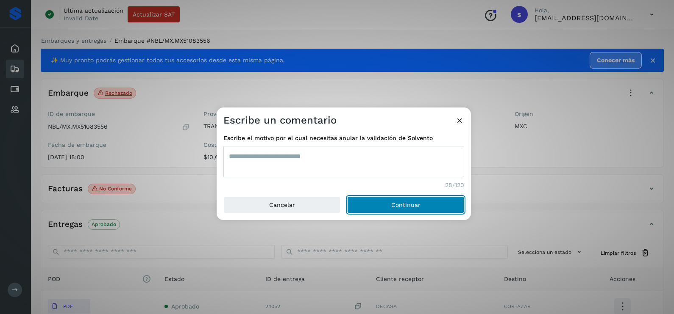
click at [347, 197] on button "Continuar" at bounding box center [405, 205] width 117 height 17
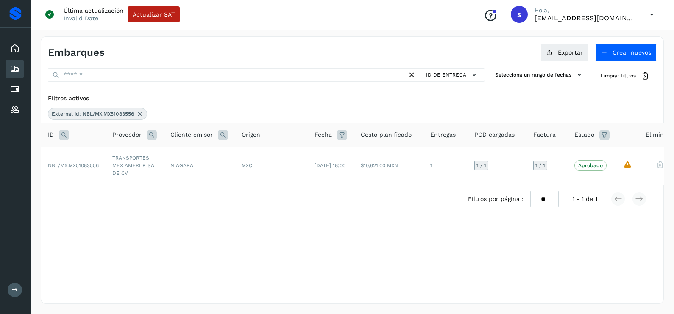
click at [144, 111] on div "External id: NBL/MX.MX51083556" at bounding box center [97, 114] width 99 height 12
click at [142, 114] on icon at bounding box center [139, 114] width 7 height 7
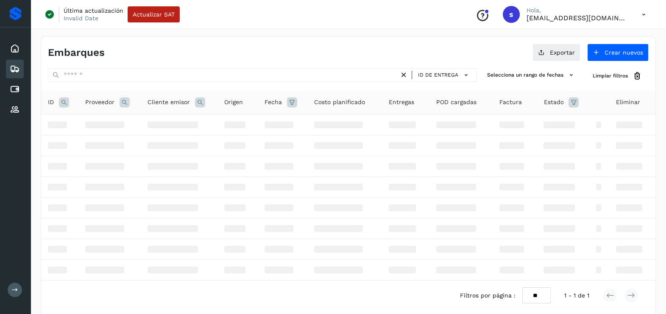
click at [64, 105] on icon at bounding box center [64, 102] width 10 height 10
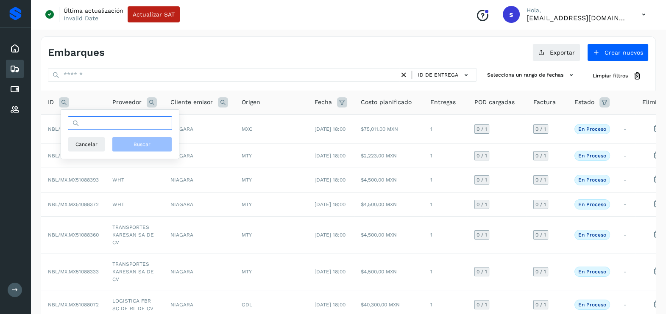
click at [100, 124] on input "text" at bounding box center [120, 124] width 104 height 14
paste input "**********"
type input "**********"
click at [152, 142] on button "Buscar" at bounding box center [142, 144] width 60 height 15
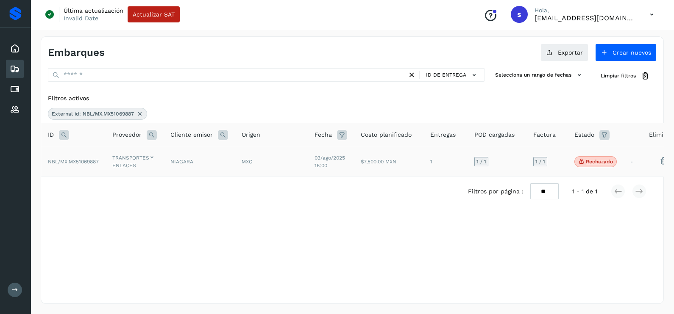
click at [117, 175] on td "TRANSPORTES Y ENLACES" at bounding box center [135, 161] width 58 height 29
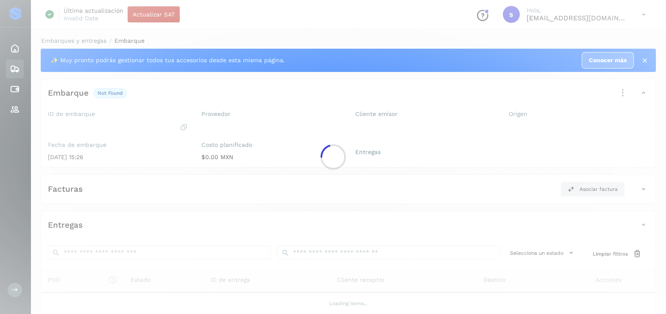
click at [117, 175] on div at bounding box center [333, 157] width 666 height 314
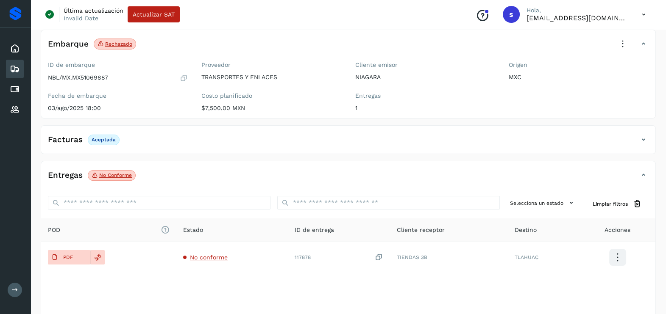
scroll to position [89, 0]
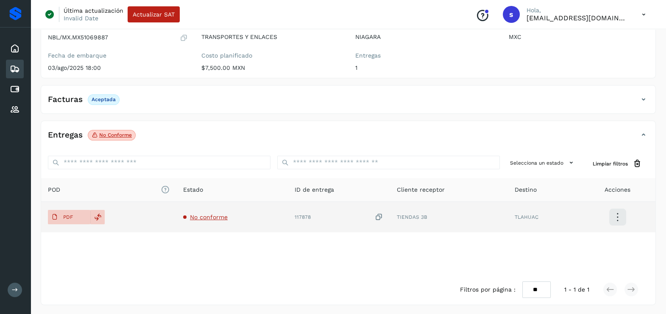
click at [209, 217] on span "No conforme" at bounding box center [209, 217] width 38 height 7
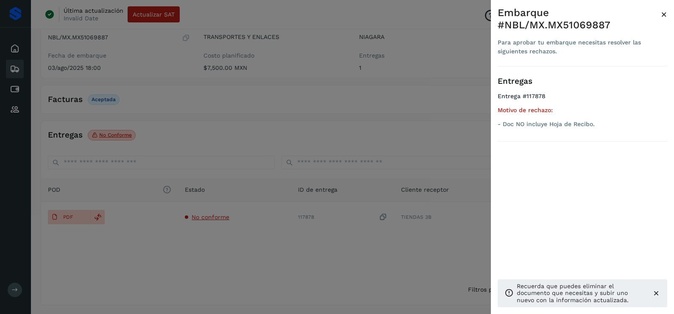
click at [228, 259] on div at bounding box center [337, 157] width 674 height 314
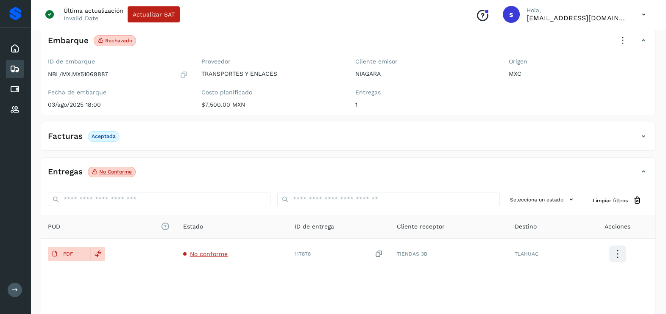
scroll to position [36, 0]
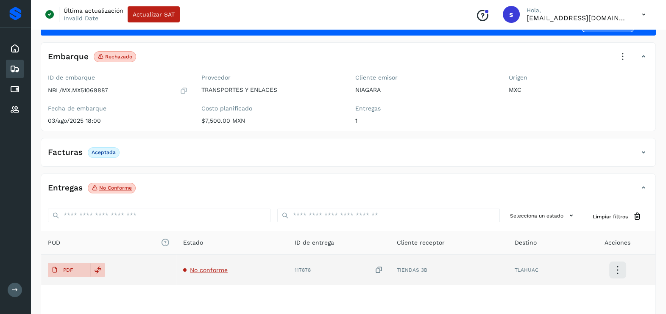
click at [377, 271] on icon at bounding box center [378, 270] width 8 height 9
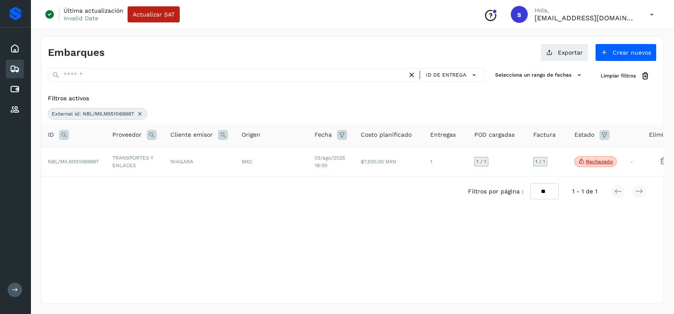
click at [139, 111] on icon at bounding box center [139, 114] width 7 height 7
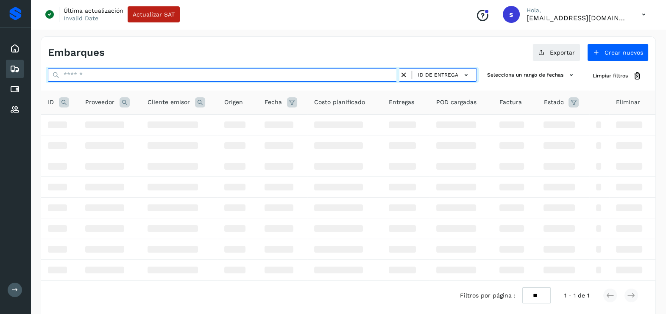
click at [102, 73] on input "text" at bounding box center [223, 75] width 351 height 14
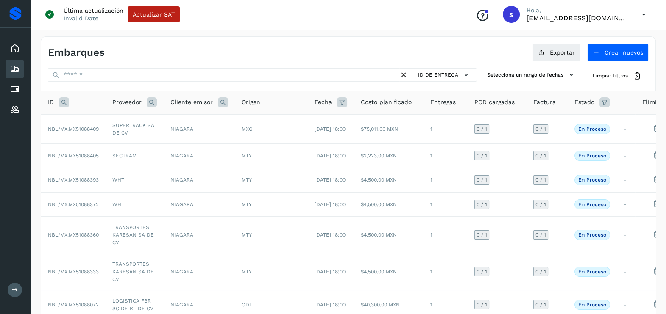
click at [64, 100] on icon at bounding box center [64, 102] width 10 height 10
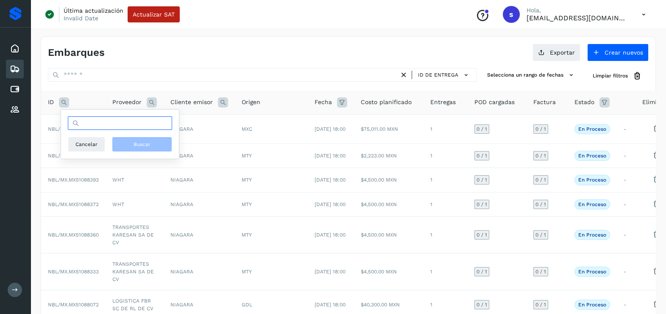
click at [114, 122] on input "text" at bounding box center [120, 124] width 104 height 14
paste input "**********"
type input "**********"
click at [139, 147] on span "Buscar" at bounding box center [142, 145] width 17 height 8
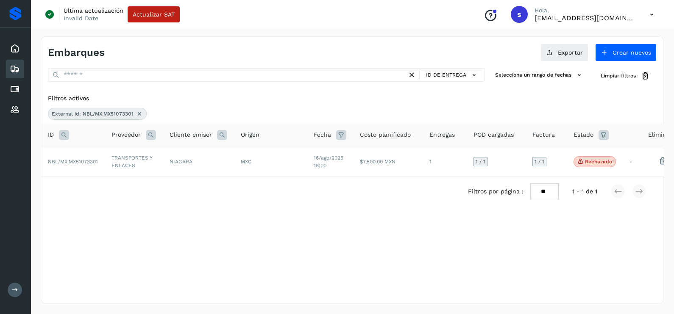
click at [148, 164] on td "TRANSPORTES Y ENLACES" at bounding box center [134, 161] width 58 height 29
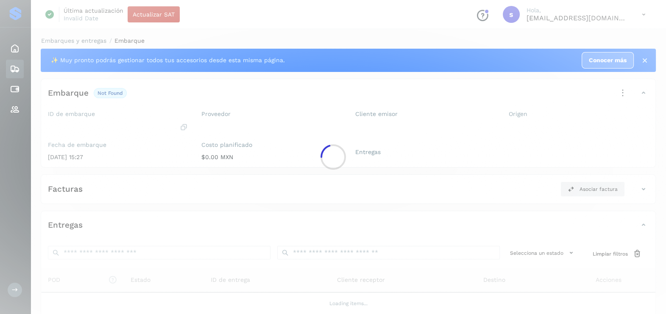
click at [148, 164] on div at bounding box center [333, 157] width 666 height 314
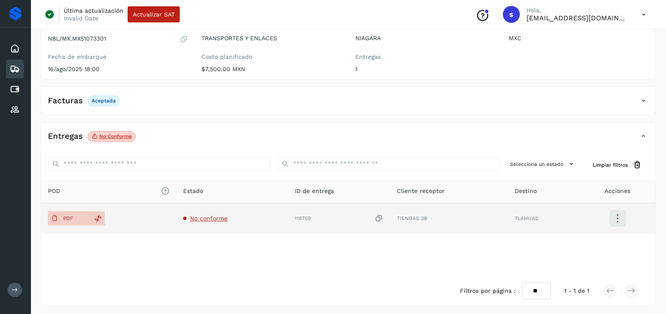
scroll to position [89, 0]
click at [214, 215] on span "No conforme" at bounding box center [209, 217] width 38 height 7
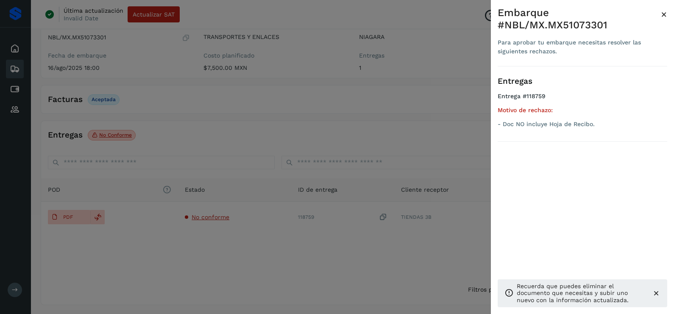
click at [236, 250] on div at bounding box center [337, 157] width 674 height 314
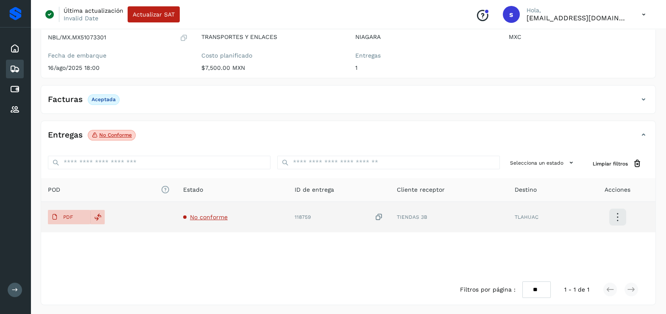
click at [380, 214] on icon at bounding box center [378, 217] width 8 height 9
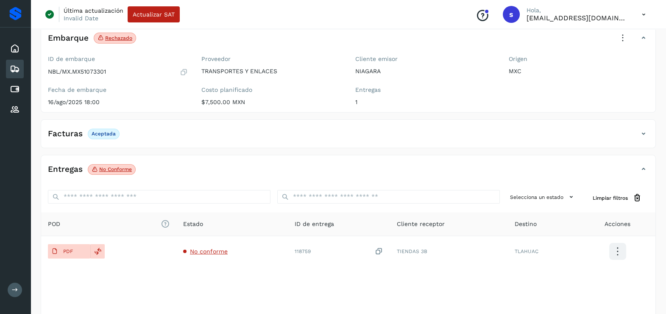
scroll to position [0, 0]
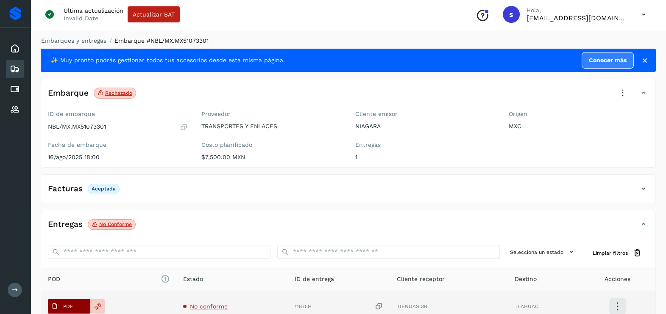
click at [76, 300] on button "PDF" at bounding box center [69, 307] width 42 height 14
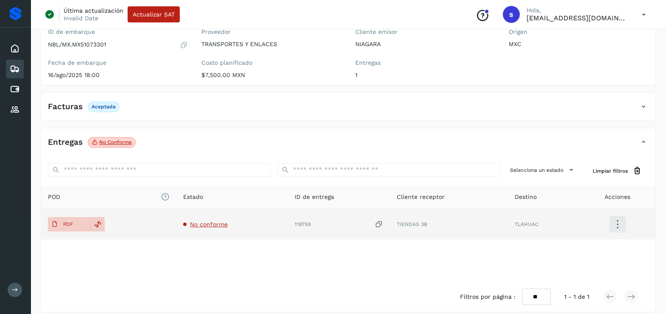
scroll to position [89, 0]
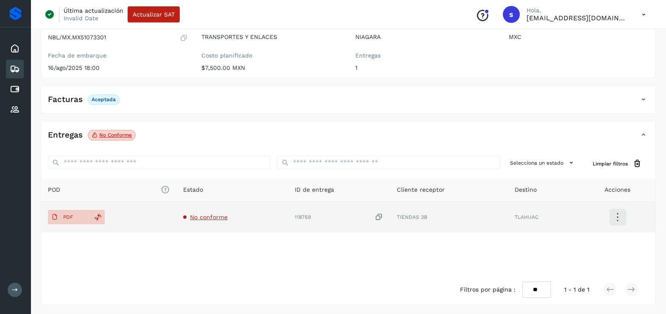
click at [379, 214] on icon at bounding box center [378, 217] width 8 height 9
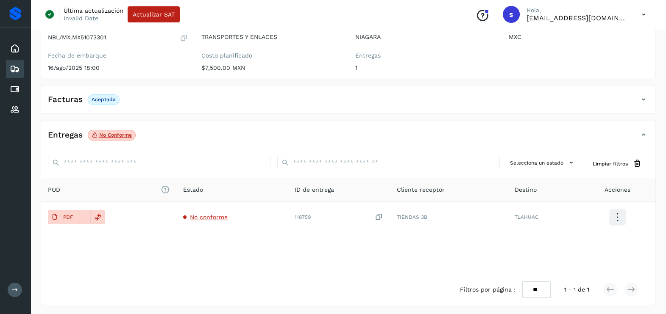
click at [19, 66] on icon at bounding box center [15, 69] width 10 height 10
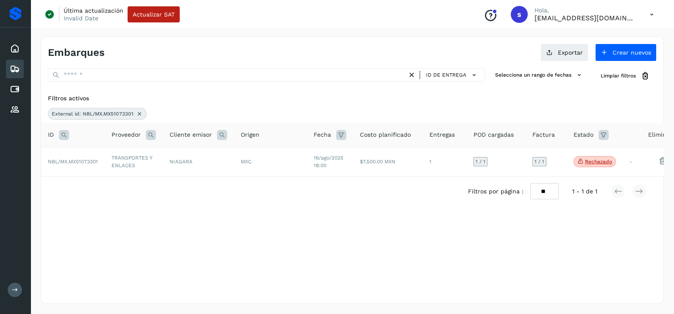
click at [138, 114] on icon at bounding box center [139, 114] width 7 height 7
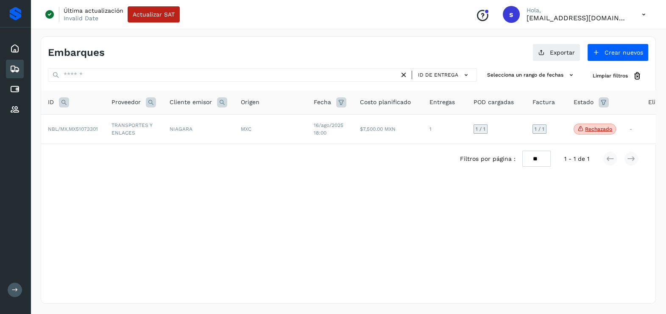
click at [67, 102] on icon at bounding box center [64, 102] width 10 height 10
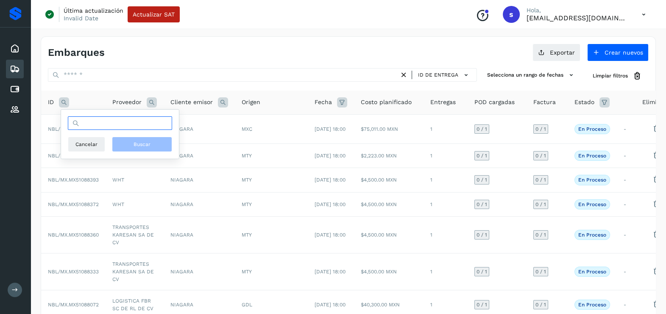
click at [115, 127] on input "text" at bounding box center [120, 124] width 104 height 14
paste input "**********"
type input "**********"
click at [125, 152] on div "**********" at bounding box center [120, 134] width 118 height 49
click at [130, 148] on button "Buscar" at bounding box center [142, 144] width 60 height 15
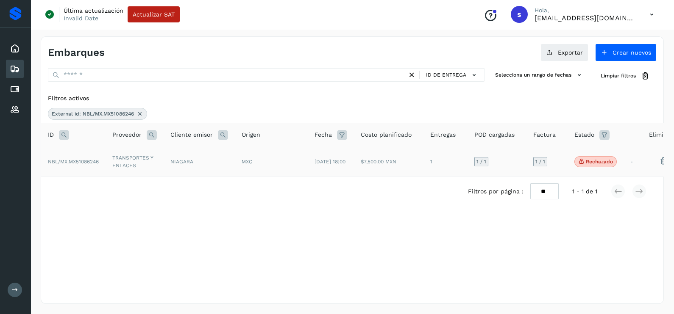
click at [165, 173] on td "NIAGARA" at bounding box center [199, 161] width 71 height 29
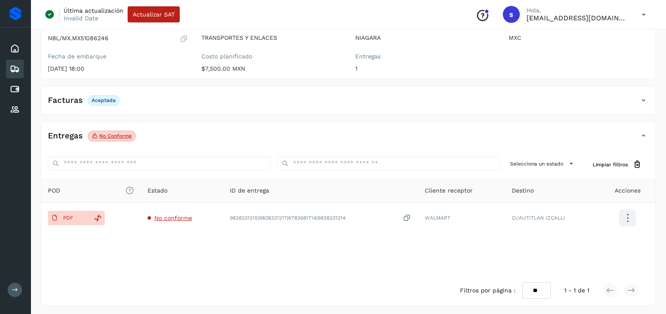
scroll to position [89, 0]
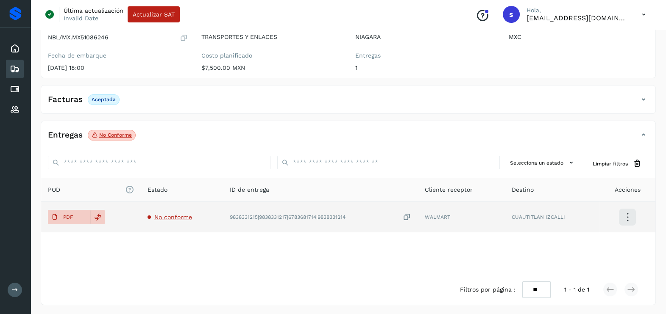
click at [175, 220] on span "No conforme" at bounding box center [173, 217] width 38 height 7
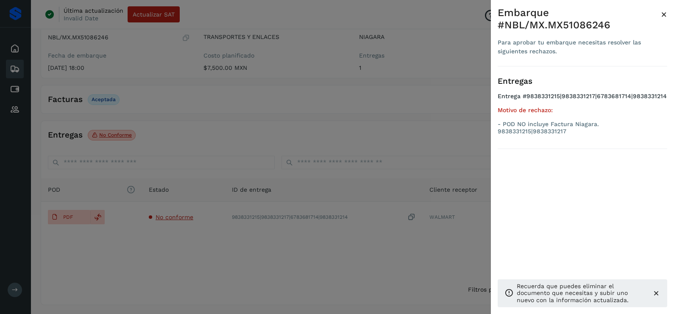
click at [235, 248] on div at bounding box center [337, 157] width 674 height 314
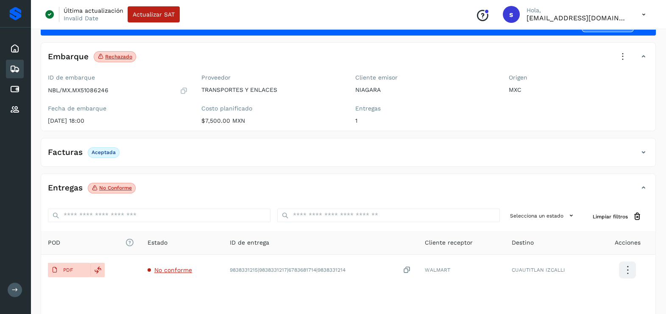
scroll to position [53, 0]
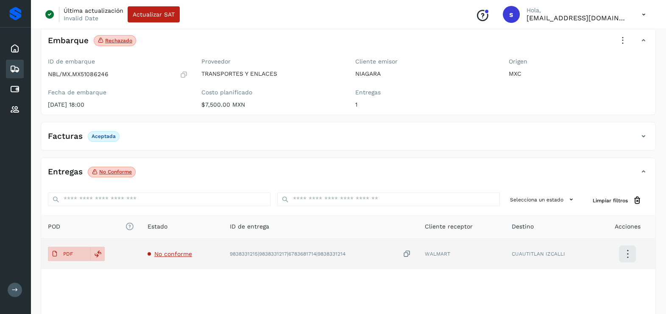
click at [176, 254] on span "No conforme" at bounding box center [173, 254] width 38 height 7
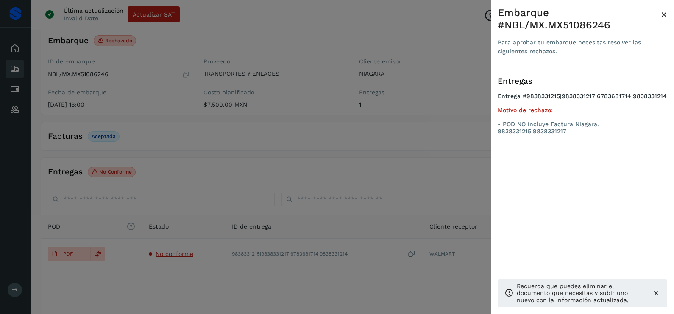
click at [248, 158] on div at bounding box center [337, 157] width 674 height 314
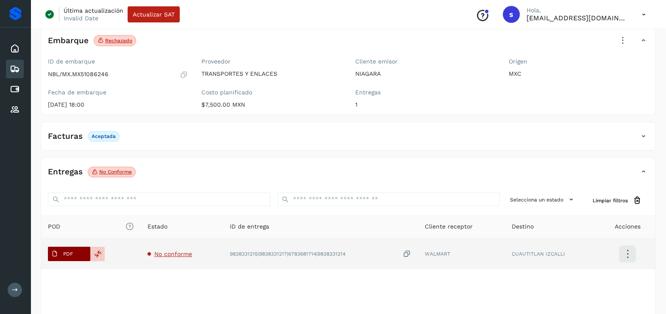
click at [65, 253] on p "PDF" at bounding box center [68, 254] width 10 height 6
click at [171, 251] on span "No conforme" at bounding box center [173, 254] width 38 height 7
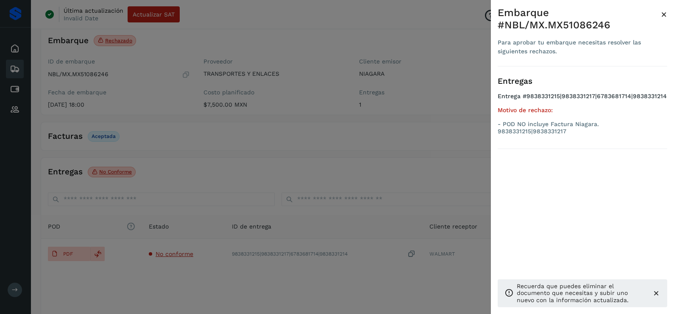
click at [329, 178] on div at bounding box center [337, 157] width 674 height 314
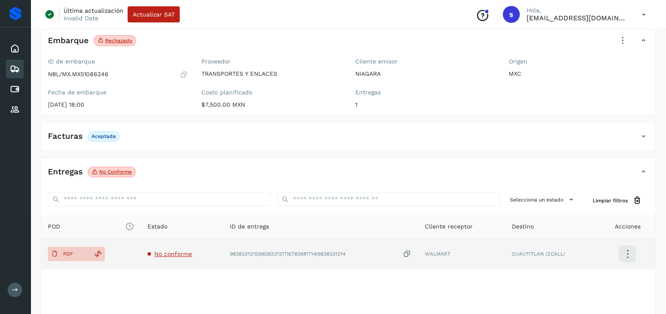
click at [167, 256] on span "No conforme" at bounding box center [173, 254] width 38 height 7
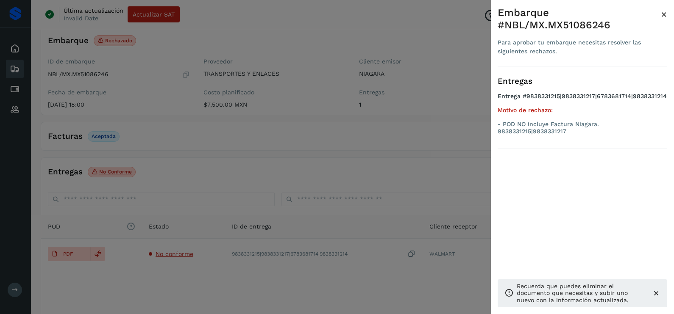
click at [336, 173] on div at bounding box center [337, 157] width 674 height 314
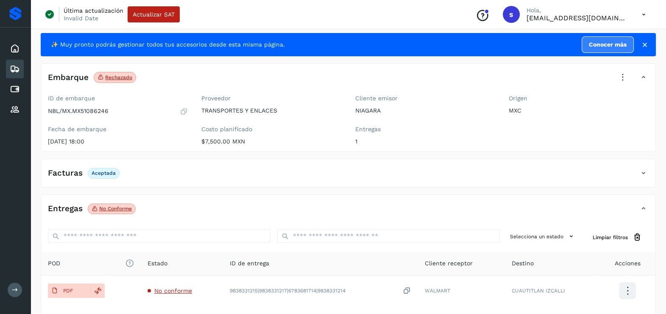
scroll to position [0, 0]
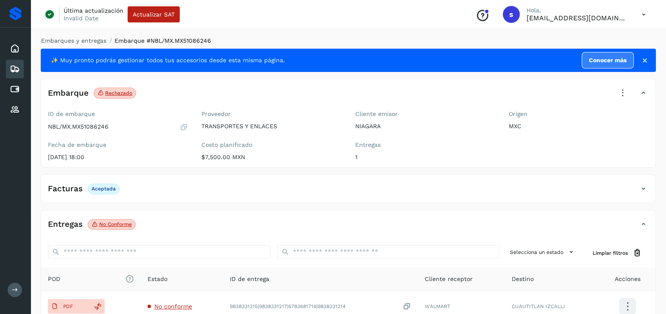
drag, startPoint x: 619, startPoint y: 98, endPoint x: 621, endPoint y: 125, distance: 27.2
click at [619, 100] on icon at bounding box center [622, 93] width 19 height 19
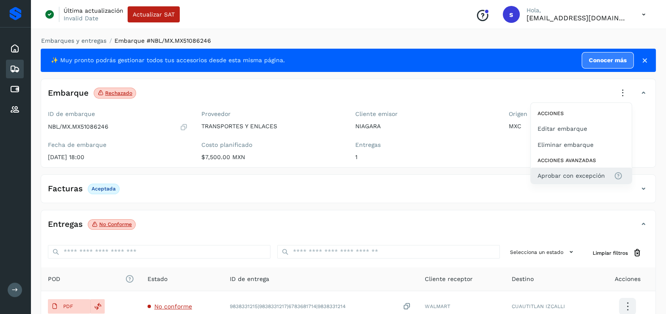
click at [573, 171] on span "Aprobar con excepción" at bounding box center [570, 175] width 67 height 9
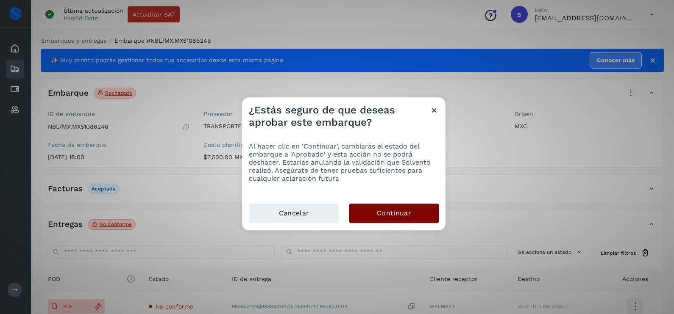
click at [417, 217] on button "Continuar" at bounding box center [393, 213] width 89 height 19
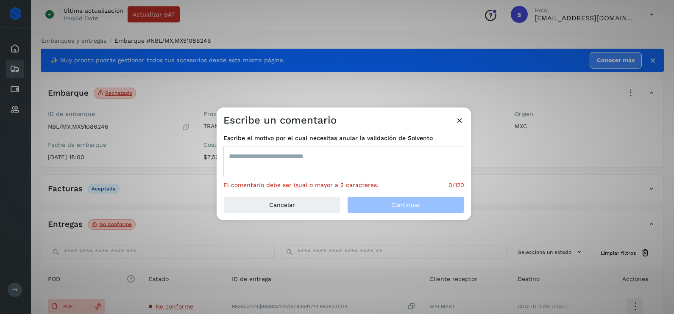
click at [304, 166] on textarea at bounding box center [343, 161] width 241 height 31
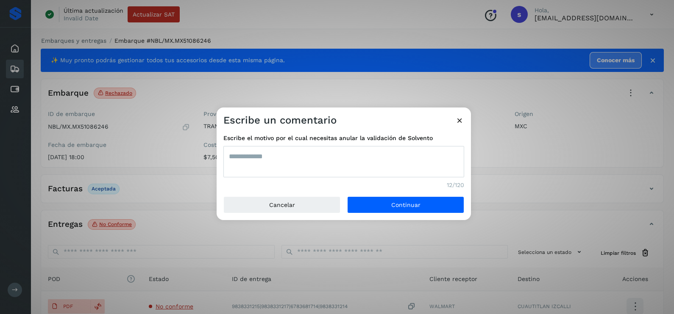
type textarea "**********"
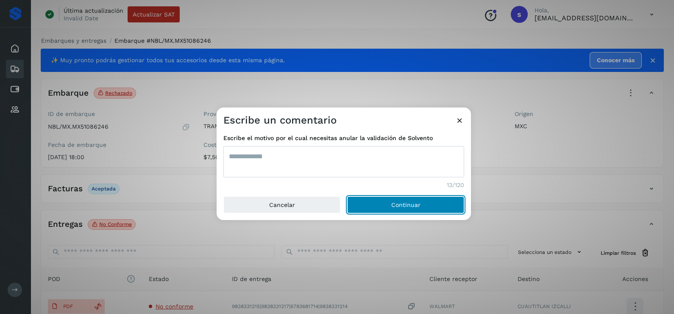
click at [347, 197] on button "Continuar" at bounding box center [405, 205] width 117 height 17
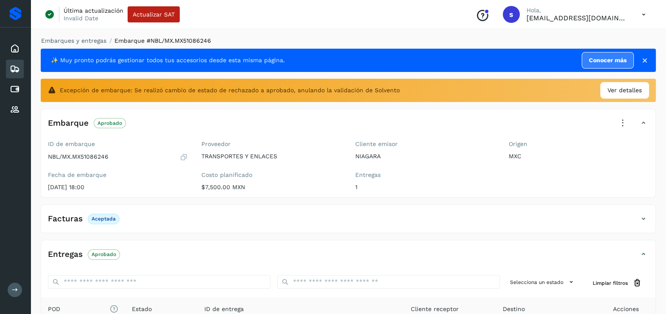
click at [15, 72] on icon at bounding box center [15, 69] width 10 height 10
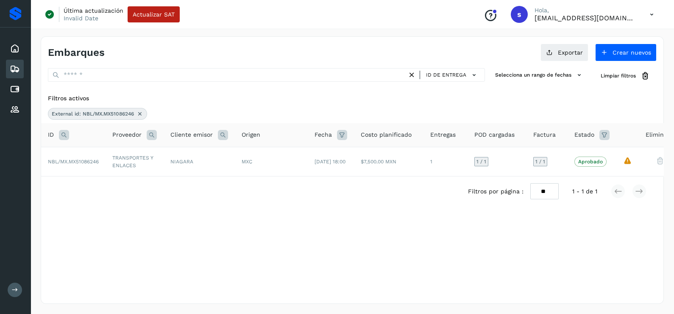
click at [141, 113] on icon at bounding box center [139, 114] width 7 height 7
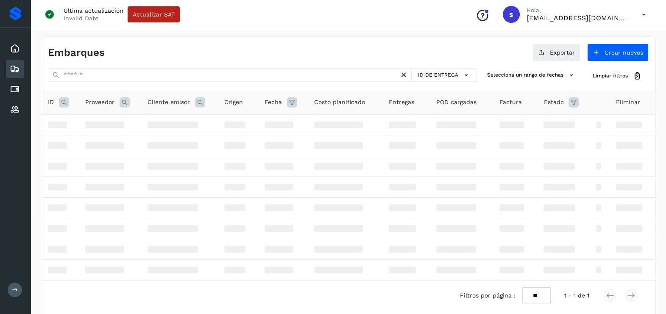
click at [65, 99] on icon at bounding box center [64, 102] width 10 height 10
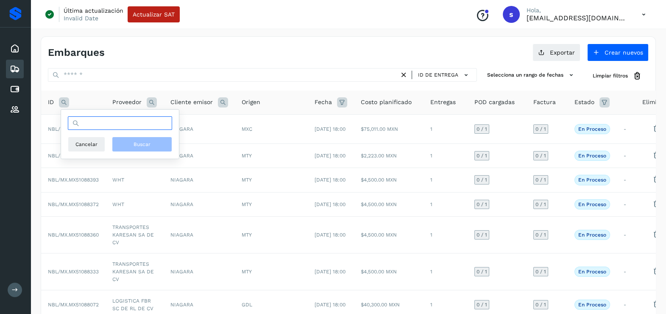
click at [118, 124] on input "text" at bounding box center [120, 124] width 104 height 14
paste input "**********"
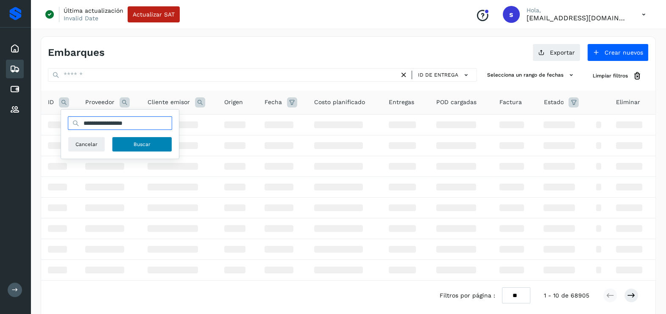
type input "**********"
click at [141, 143] on span "Buscar" at bounding box center [142, 145] width 17 height 8
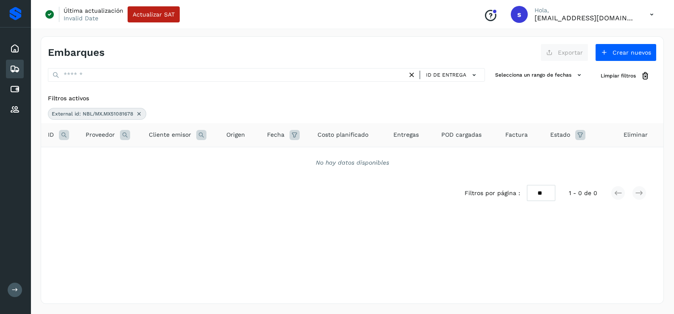
click at [141, 112] on icon at bounding box center [139, 114] width 7 height 7
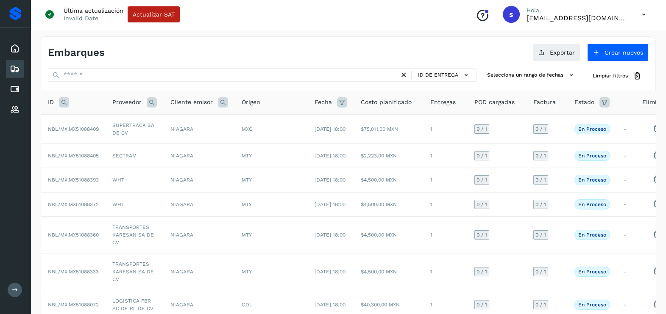
click at [64, 102] on icon at bounding box center [64, 102] width 10 height 10
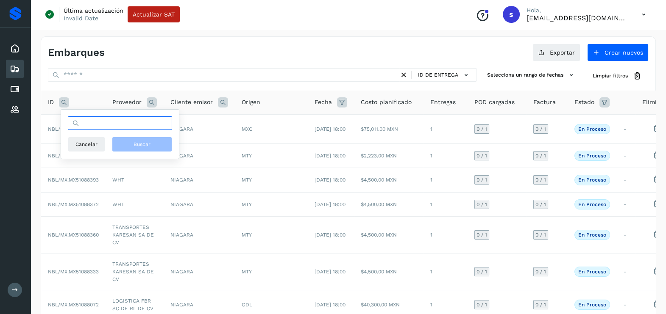
click at [102, 119] on input "text" at bounding box center [120, 124] width 104 height 14
paste input "**********"
type input "**********"
click at [131, 138] on button "Buscar" at bounding box center [142, 144] width 60 height 15
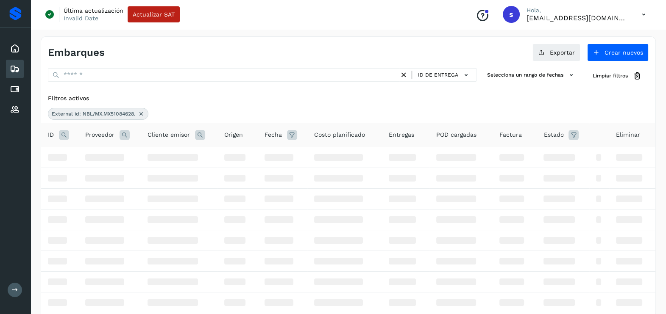
click at [142, 113] on icon at bounding box center [141, 114] width 7 height 7
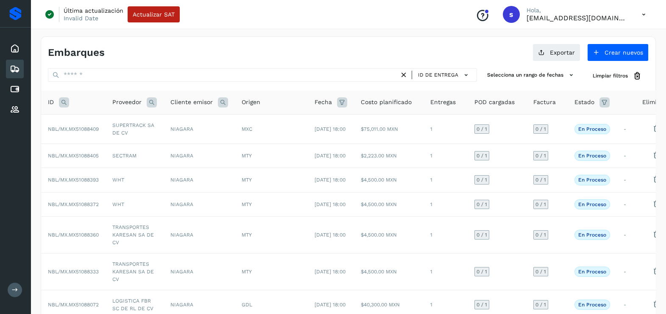
click at [66, 101] on icon at bounding box center [64, 102] width 10 height 10
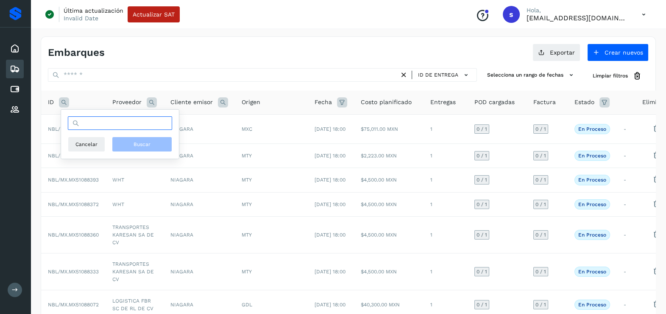
click at [129, 124] on input "text" at bounding box center [120, 124] width 104 height 14
paste input "**********"
type input "**********"
click at [155, 144] on button "Buscar" at bounding box center [142, 144] width 60 height 15
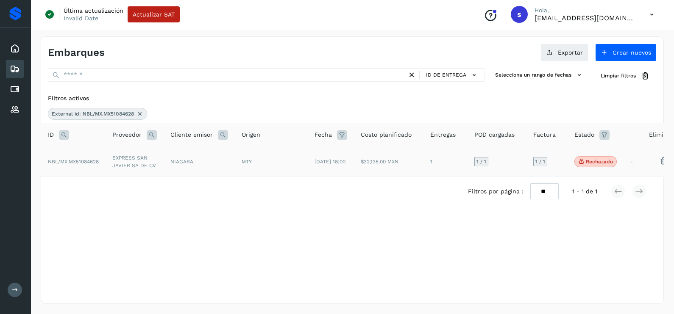
click at [142, 167] on td "EXPRESS SAN JAVIER SA DE CV" at bounding box center [135, 161] width 58 height 29
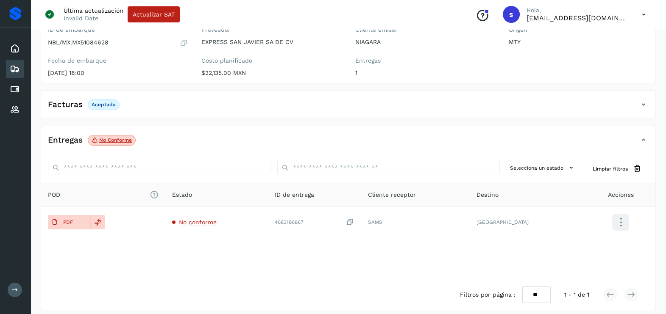
scroll to position [89, 0]
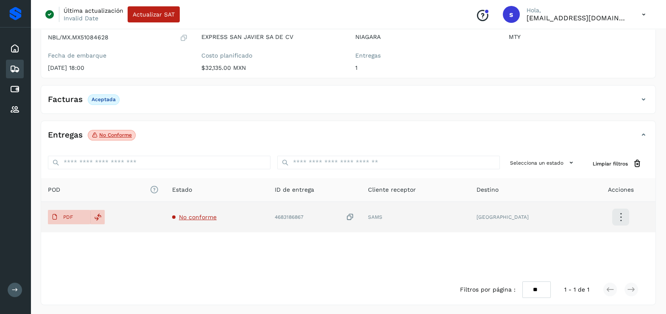
click at [215, 216] on span "No conforme" at bounding box center [198, 217] width 38 height 7
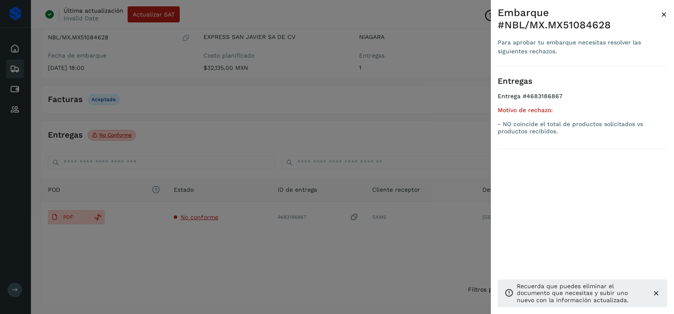
click at [259, 248] on div at bounding box center [337, 157] width 674 height 314
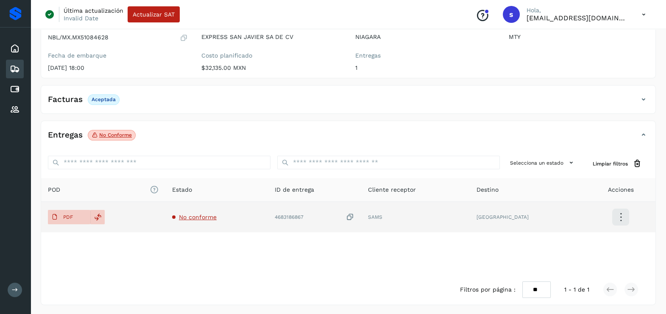
click at [354, 216] on icon at bounding box center [350, 217] width 8 height 9
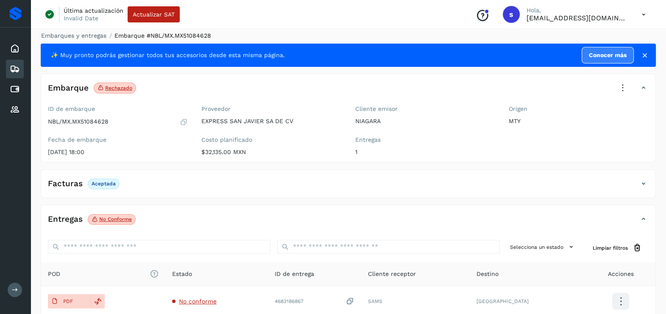
scroll to position [0, 0]
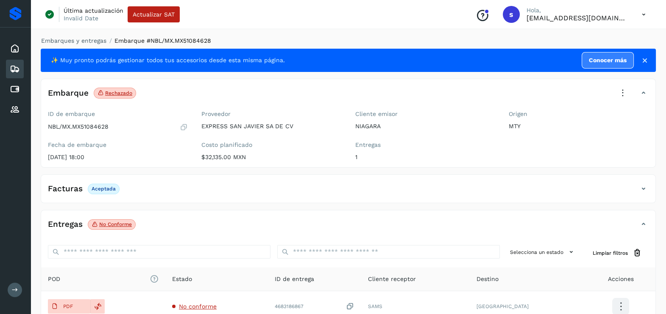
click at [625, 94] on icon at bounding box center [622, 93] width 19 height 19
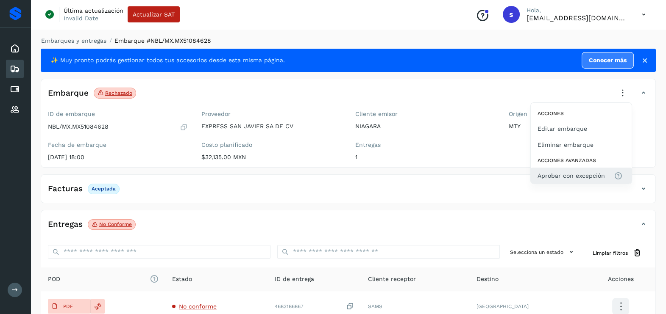
click at [600, 170] on button "Aprobar con excepción" at bounding box center [581, 176] width 101 height 16
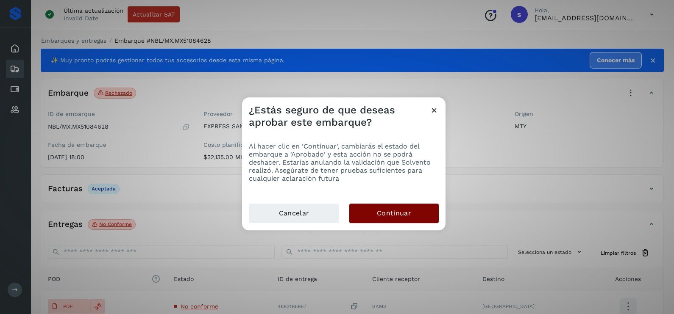
click at [421, 208] on button "Continuar" at bounding box center [393, 213] width 89 height 19
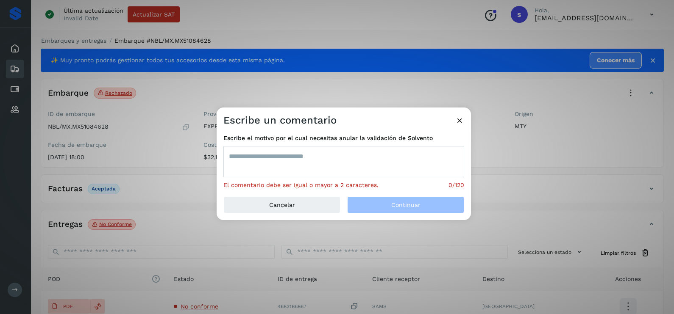
click at [314, 167] on textarea at bounding box center [343, 161] width 241 height 31
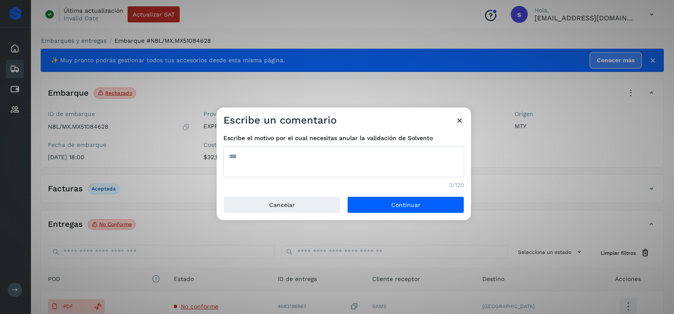
type textarea "***"
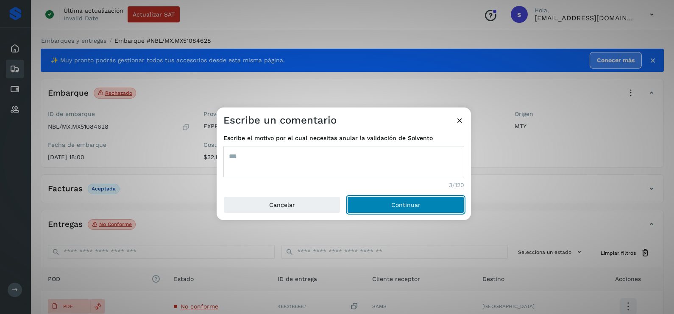
click at [347, 197] on button "Continuar" at bounding box center [405, 205] width 117 height 17
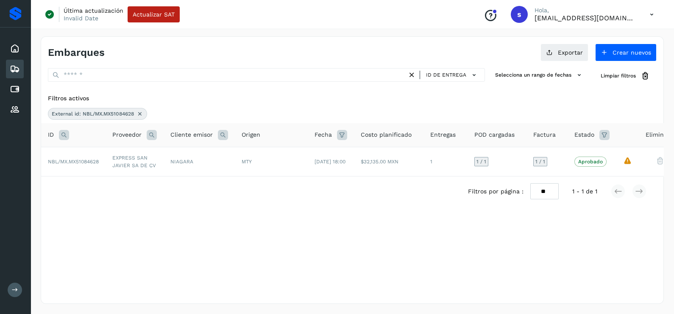
click at [143, 114] on icon at bounding box center [139, 114] width 7 height 7
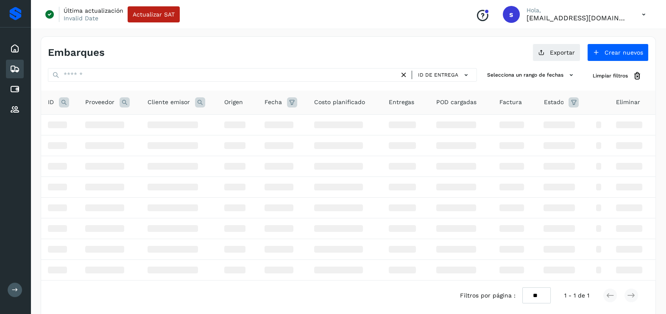
click at [61, 102] on icon at bounding box center [64, 102] width 10 height 10
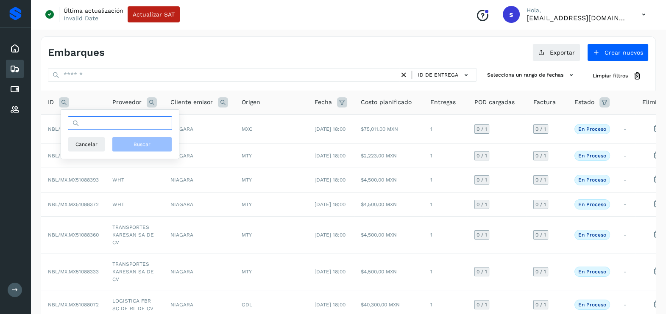
click at [113, 123] on input "text" at bounding box center [120, 124] width 104 height 14
paste input "**********"
type input "**********"
click at [135, 141] on span "Buscar" at bounding box center [142, 145] width 17 height 8
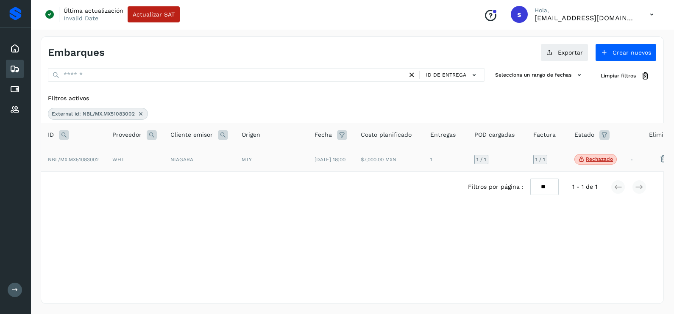
click at [163, 161] on td "WHT" at bounding box center [135, 159] width 58 height 25
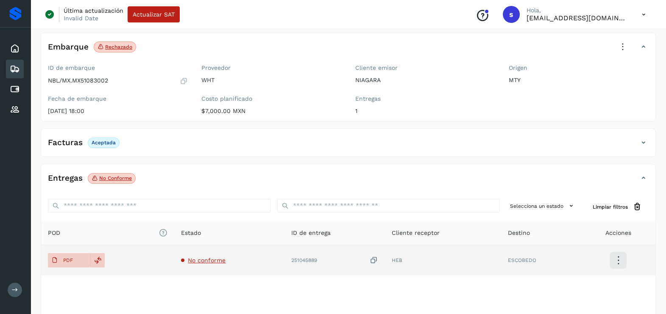
scroll to position [89, 0]
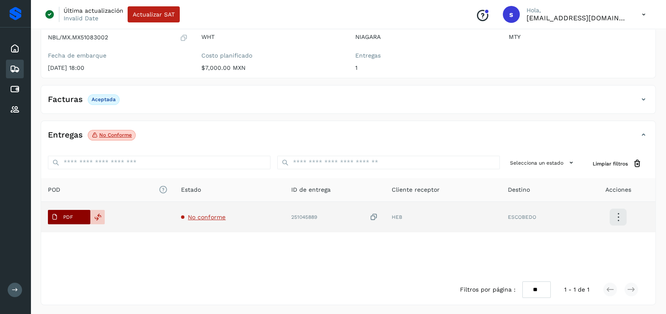
click at [65, 210] on button "PDF" at bounding box center [69, 217] width 42 height 14
click at [373, 215] on icon at bounding box center [374, 217] width 8 height 9
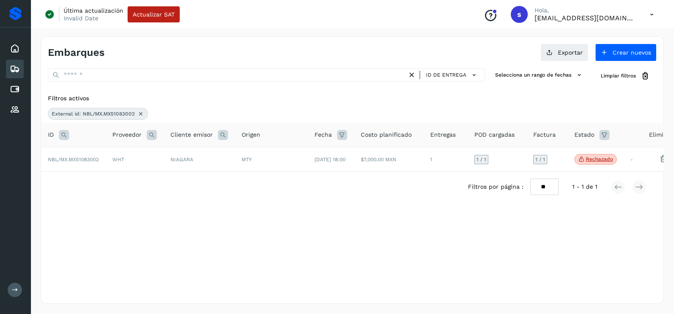
click at [66, 132] on icon at bounding box center [64, 135] width 10 height 10
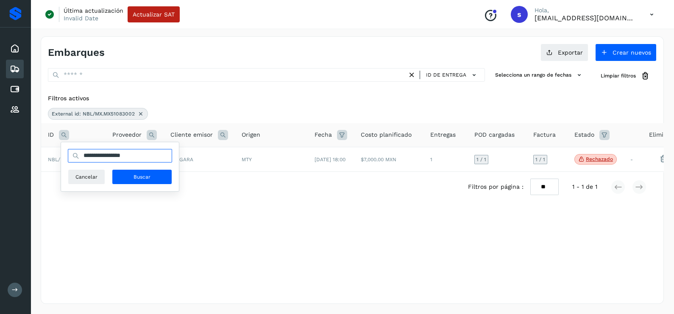
drag, startPoint x: 126, startPoint y: 159, endPoint x: 73, endPoint y: 159, distance: 53.0
click at [74, 159] on div "**********" at bounding box center [120, 156] width 104 height 14
paste input "text"
type input "**********"
click at [129, 175] on button "Buscar" at bounding box center [142, 177] width 60 height 15
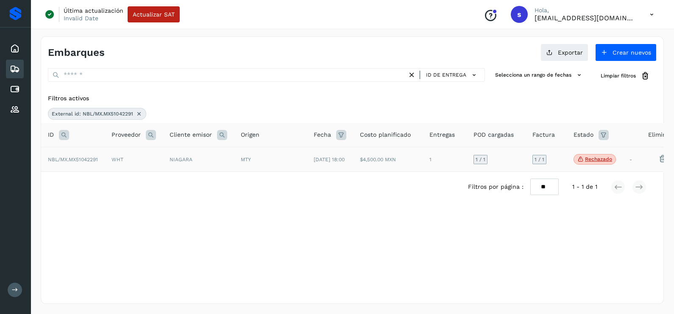
click at [146, 160] on td "WHT" at bounding box center [134, 159] width 58 height 25
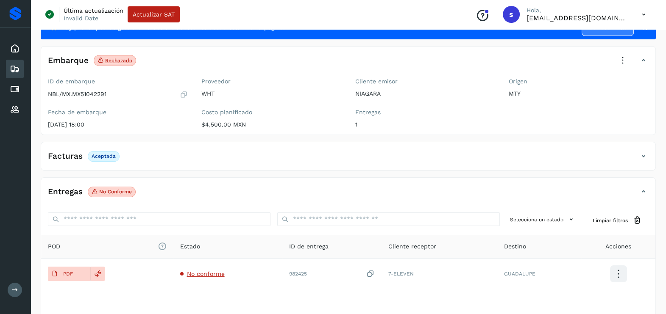
scroll to position [89, 0]
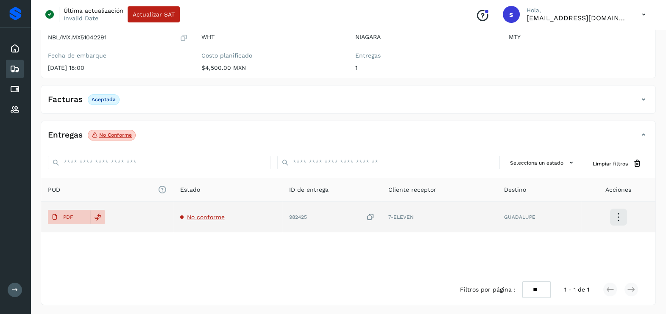
click at [212, 214] on span "No conforme" at bounding box center [206, 217] width 38 height 7
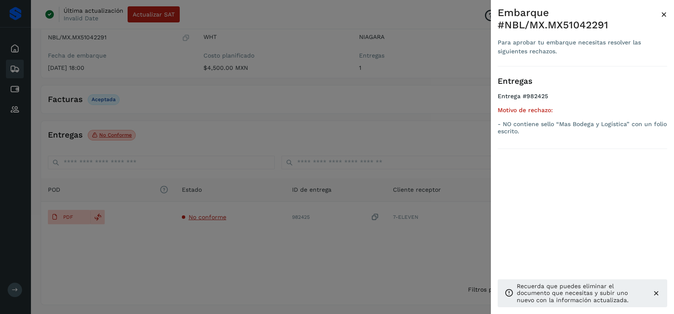
click at [67, 218] on div at bounding box center [337, 157] width 674 height 314
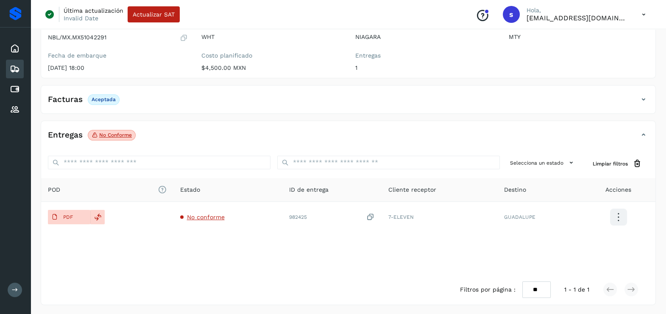
click at [70, 217] on p "PDF" at bounding box center [68, 217] width 10 height 6
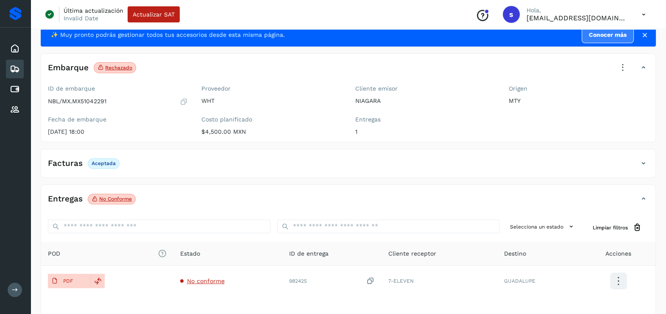
scroll to position [0, 0]
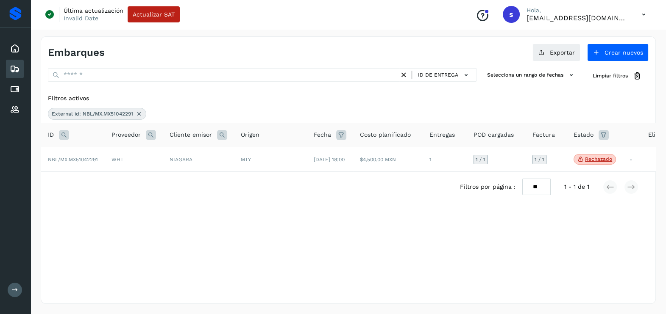
click at [141, 114] on icon at bounding box center [139, 114] width 7 height 7
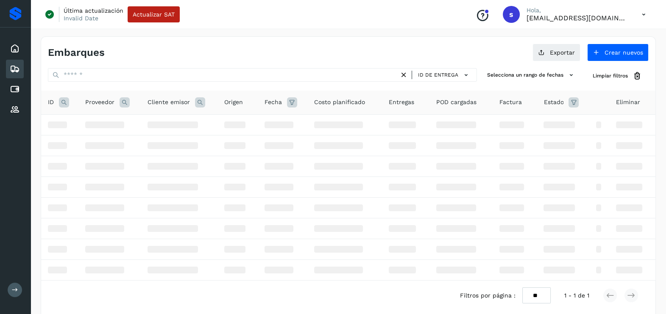
click at [61, 101] on icon at bounding box center [64, 102] width 10 height 10
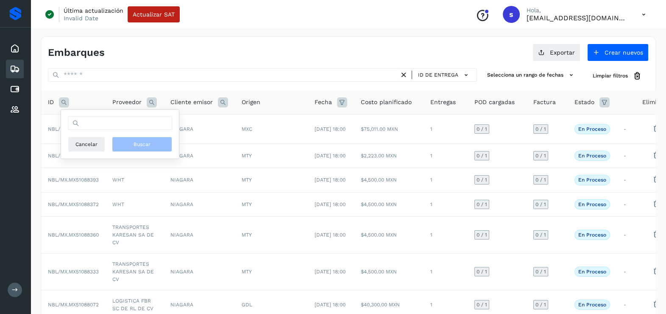
drag, startPoint x: 110, startPoint y: 131, endPoint x: 118, endPoint y: 123, distance: 11.7
click at [111, 131] on div "Cancelar Buscar" at bounding box center [120, 135] width 104 height 36
click at [118, 123] on input "text" at bounding box center [120, 124] width 104 height 14
paste input "**********"
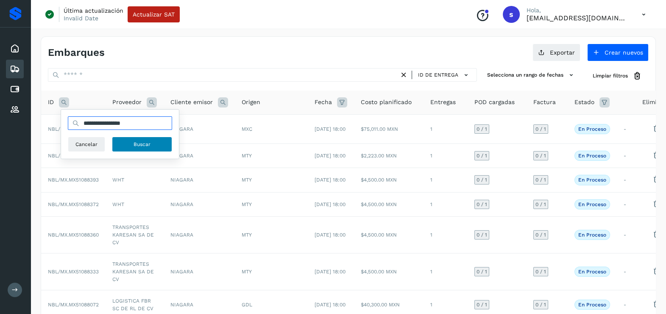
type input "**********"
click at [148, 142] on span "Buscar" at bounding box center [142, 145] width 17 height 8
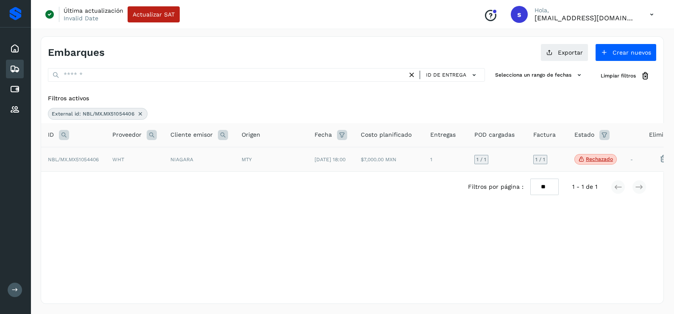
click at [128, 157] on td "WHT" at bounding box center [135, 159] width 58 height 25
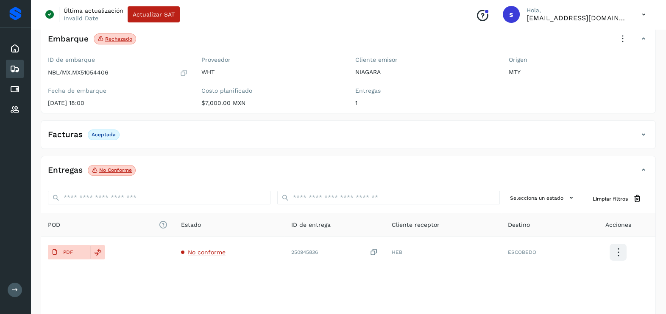
scroll to position [89, 0]
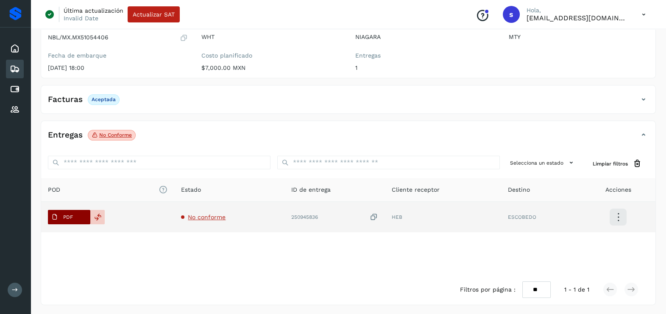
click at [75, 215] on span "PDF" at bounding box center [62, 218] width 28 height 14
